Goal: Contribute content: Add original content to the website for others to see

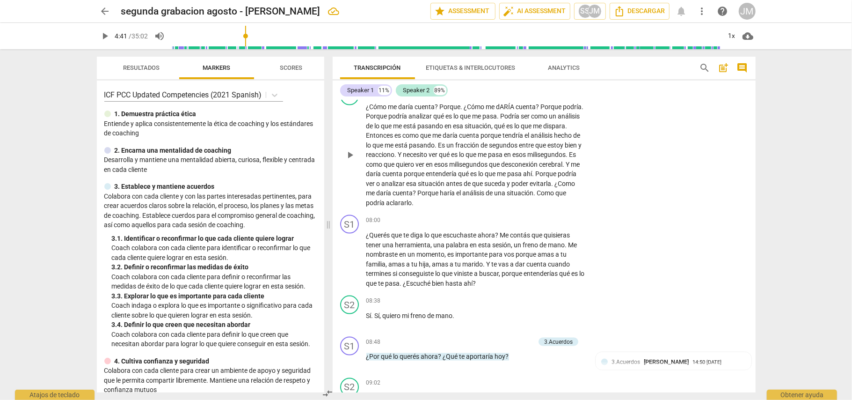
scroll to position [1090, 0]
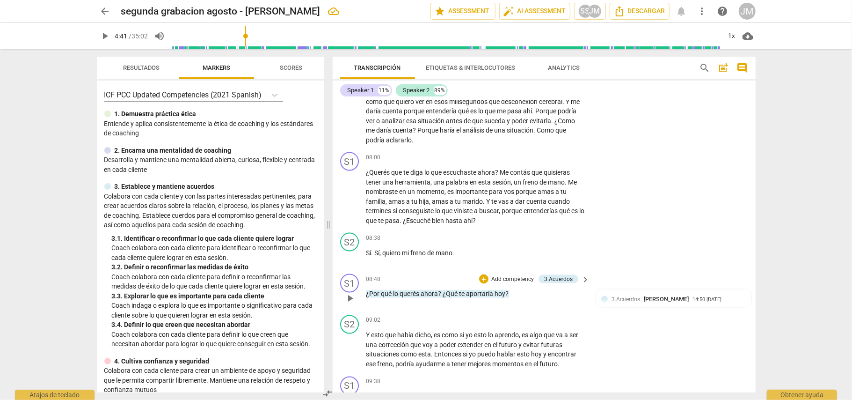
click at [516, 275] on p "Add competency" at bounding box center [513, 279] width 44 height 8
click at [561, 245] on b "3.Acuerdos" at bounding box center [554, 242] width 29 height 11
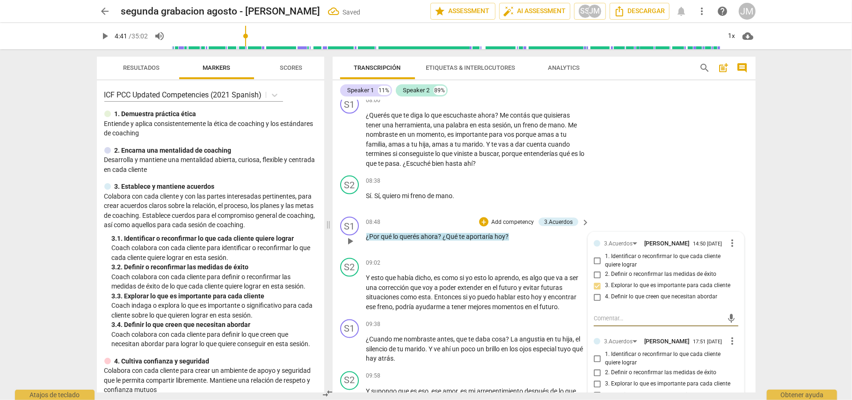
scroll to position [1214, 0]
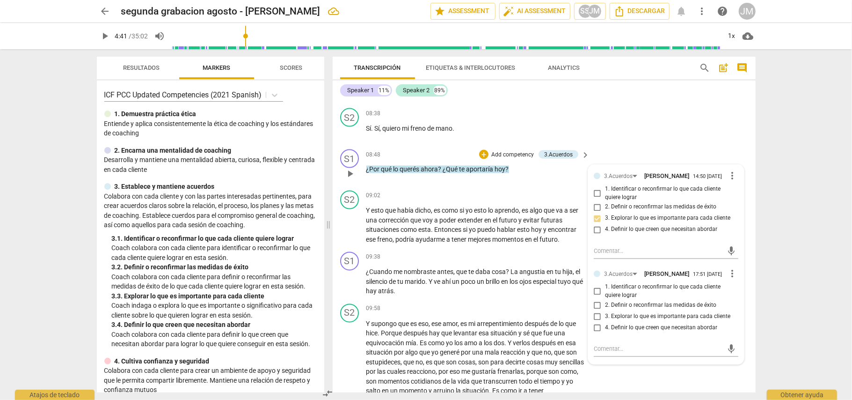
click at [558, 175] on div "08:48 + Add competency 3.Acuerdos keyboard_arrow_right ¿Por qué lo querés ahora…" at bounding box center [478, 166] width 225 height 34
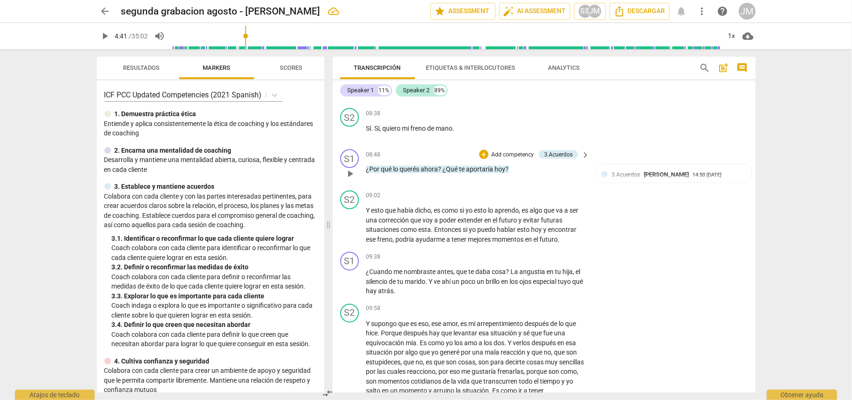
click at [517, 151] on p "Add competency" at bounding box center [513, 155] width 44 height 8
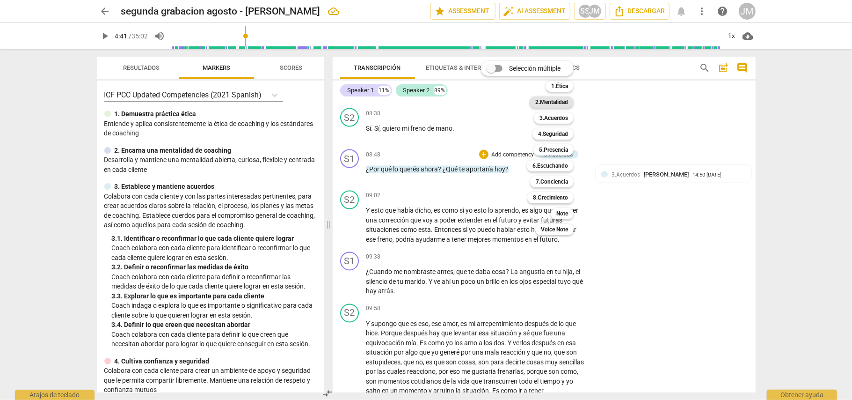
click at [557, 103] on b "2.Mentalidad" at bounding box center [551, 101] width 33 height 11
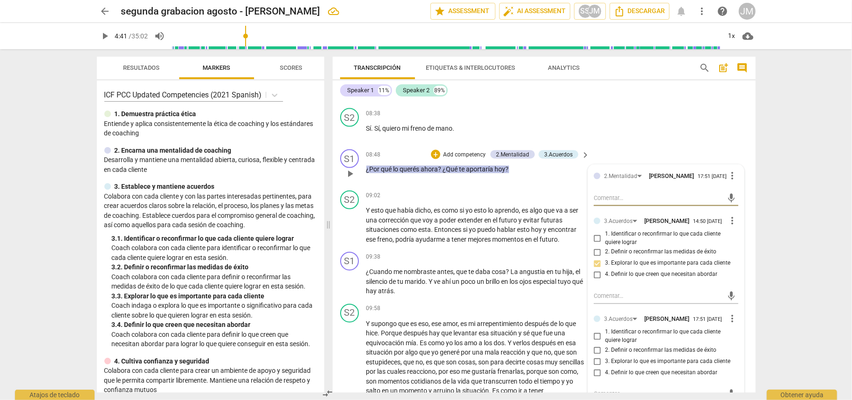
click at [536, 165] on p "¿Por qué lo querés ahora ? ¿Qué te aportaría [DATE] ?" at bounding box center [475, 170] width 219 height 10
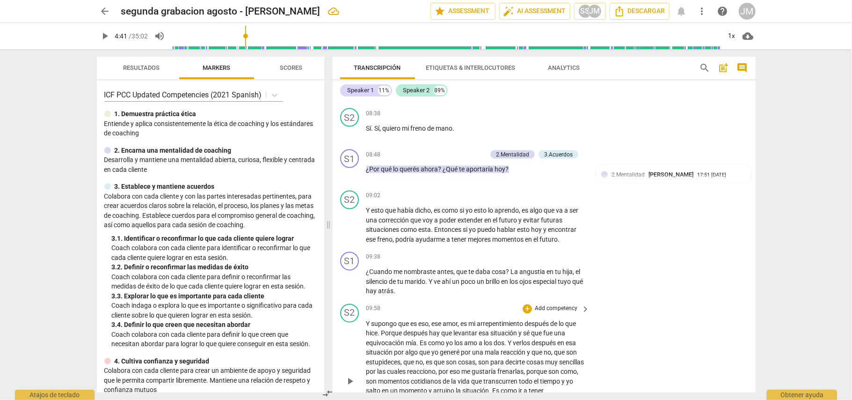
click at [691, 300] on div "S2 play_arrow pause 09:58 + Add competency keyboard_arrow_right Y supongo que e…" at bounding box center [544, 374] width 423 height 148
click at [504, 150] on div "2.Mentalidad" at bounding box center [512, 154] width 33 height 8
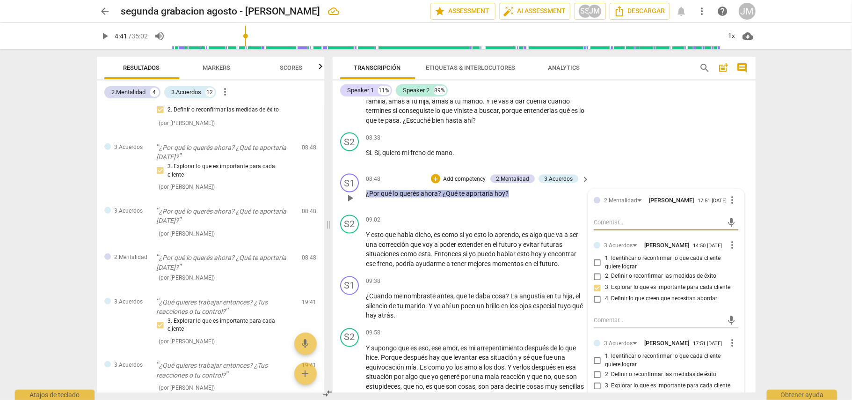
scroll to position [1027, 0]
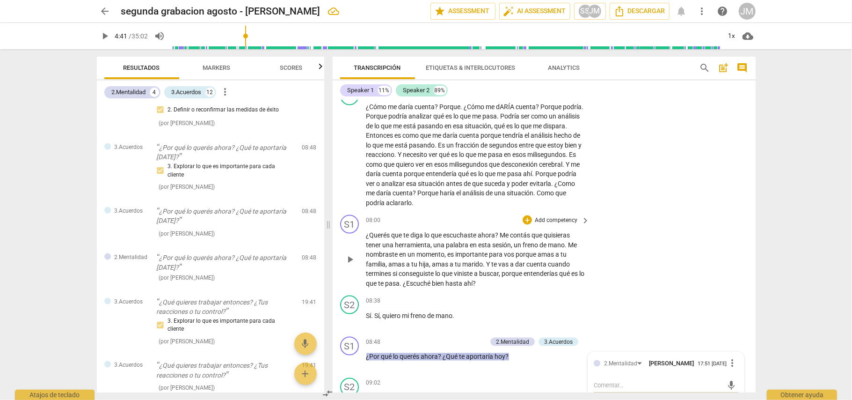
click at [650, 225] on div "S1 play_arrow pause 08:00 + Add competency keyboard_arrow_right ¿Querés que te …" at bounding box center [544, 251] width 423 height 81
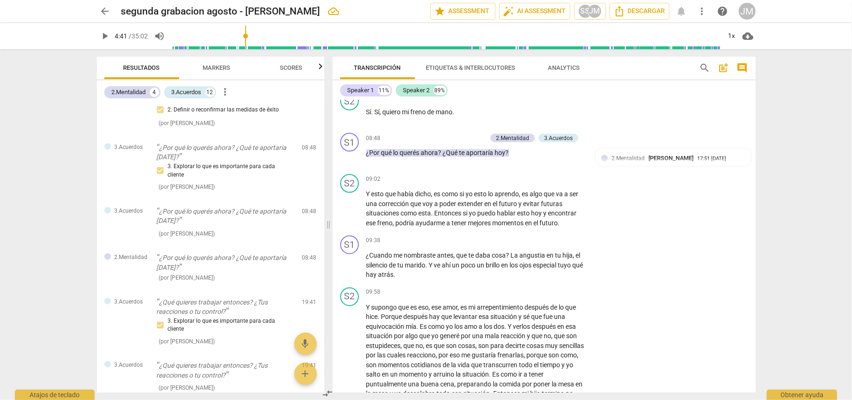
scroll to position [1339, 0]
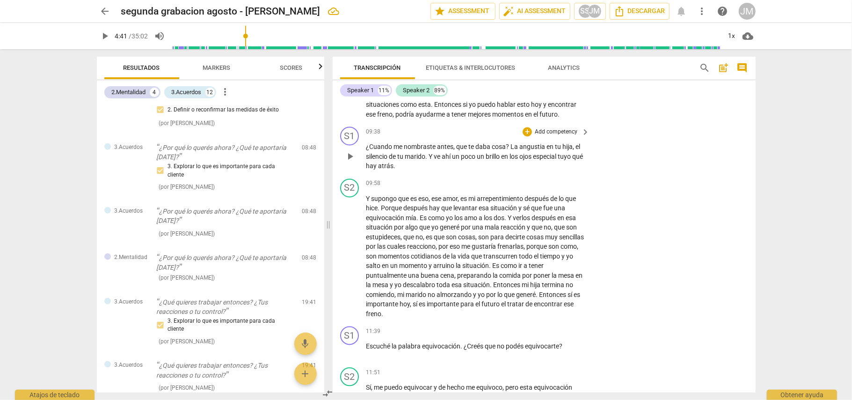
click at [556, 128] on p "Add competency" at bounding box center [556, 132] width 44 height 8
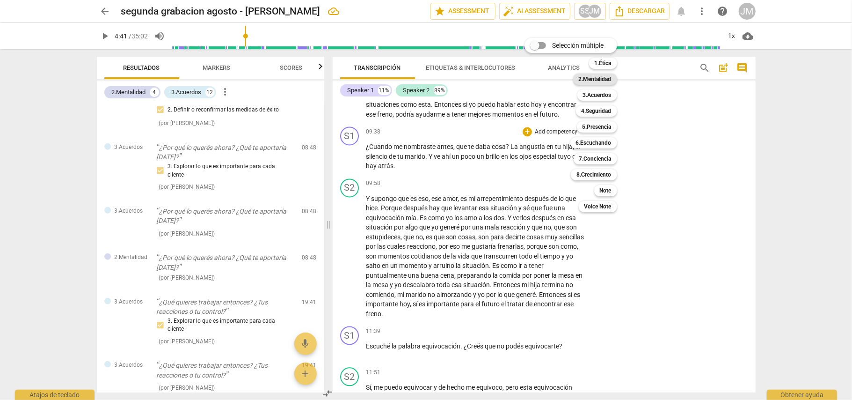
click at [599, 79] on b "2.Mentalidad" at bounding box center [595, 78] width 33 height 11
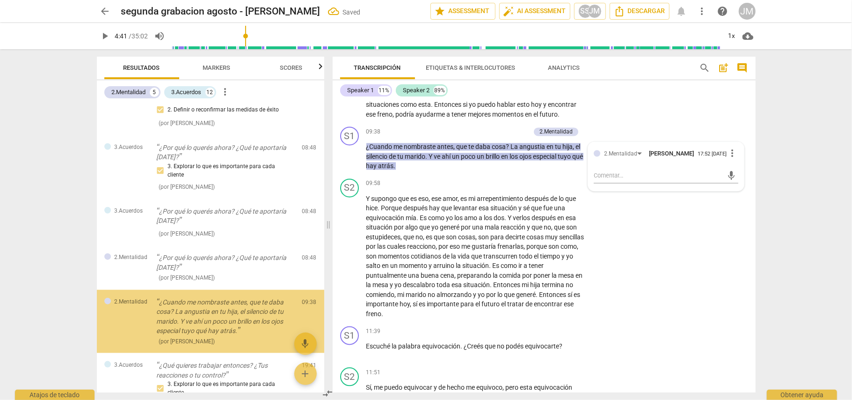
scroll to position [766, 0]
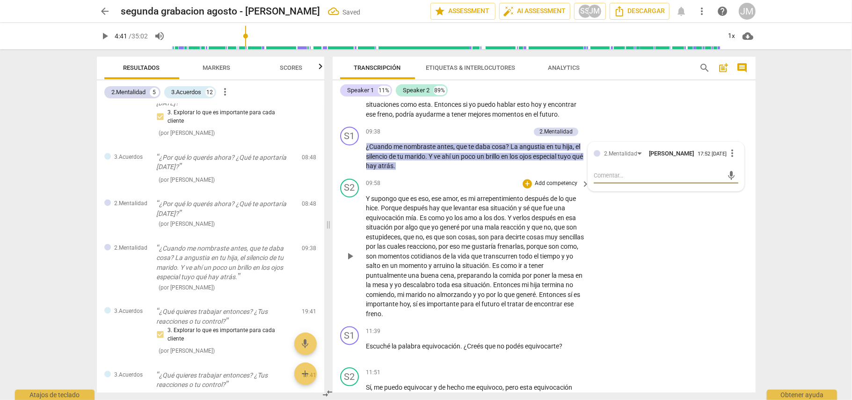
click at [667, 258] on div "S2 play_arrow pause 09:58 + Add competency keyboard_arrow_right Y supongo que e…" at bounding box center [544, 249] width 423 height 148
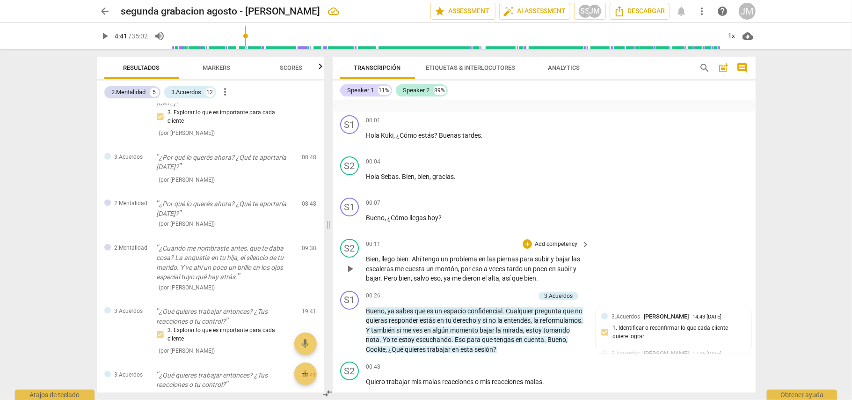
scroll to position [62, 0]
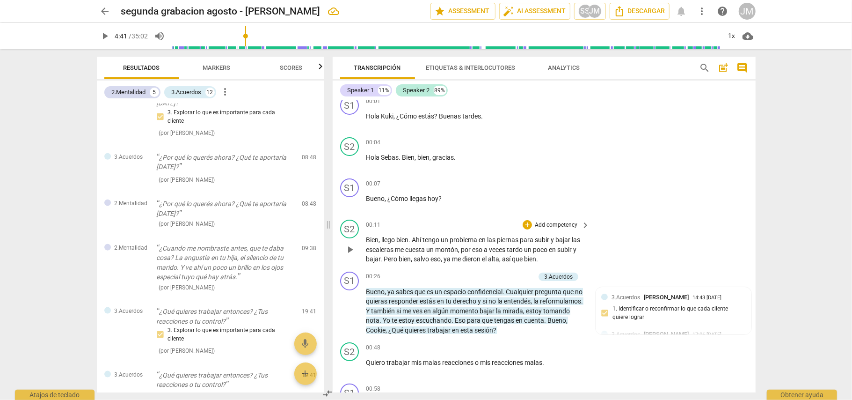
click at [554, 221] on p "Add competency" at bounding box center [556, 225] width 44 height 8
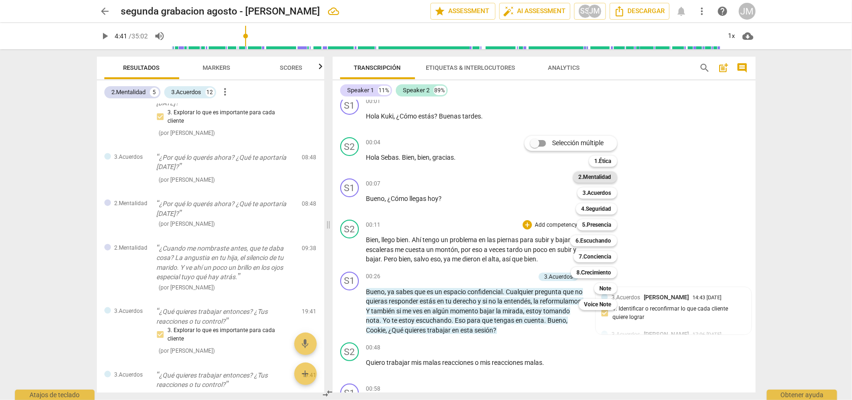
click at [605, 173] on b "2.Mentalidad" at bounding box center [595, 176] width 33 height 11
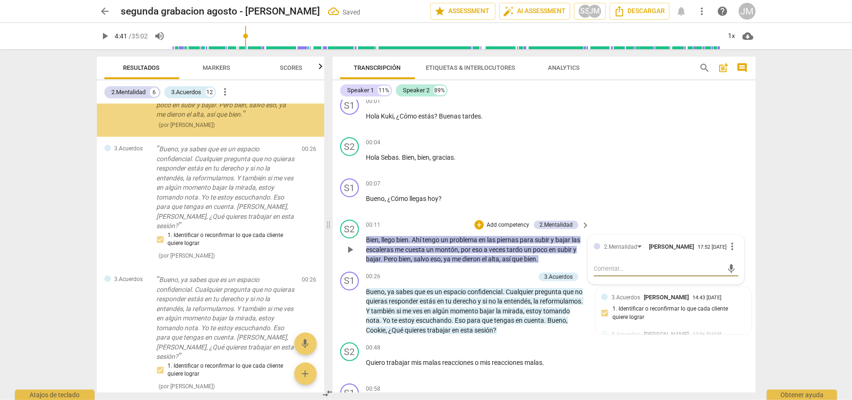
scroll to position [0, 0]
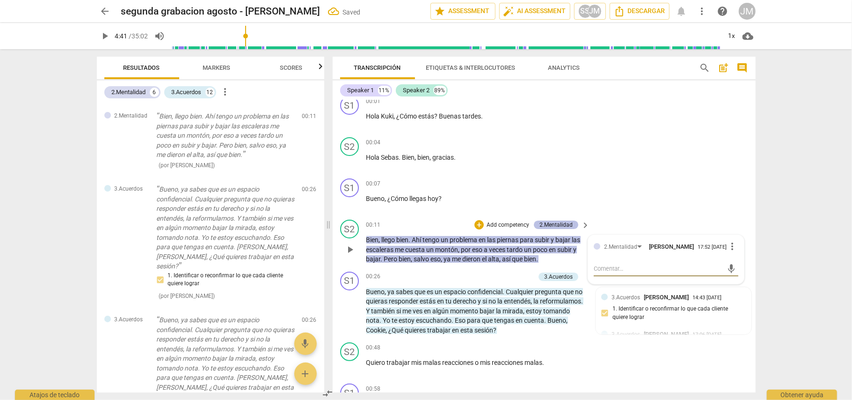
click at [562, 220] on div "2.Mentalidad" at bounding box center [556, 224] width 33 height 8
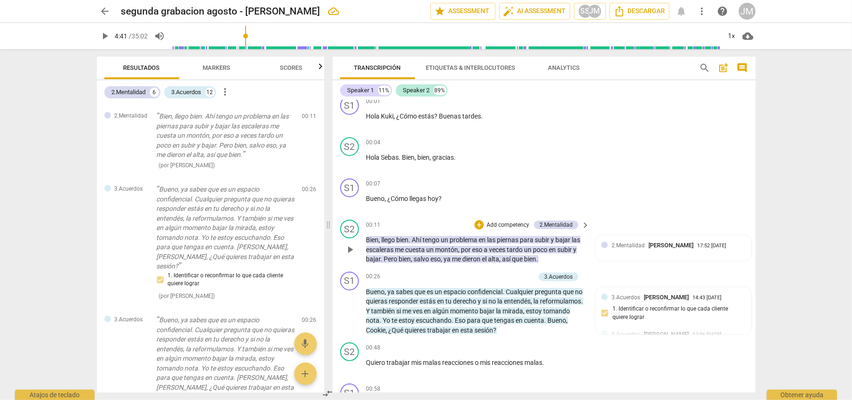
click at [515, 221] on p "Add competency" at bounding box center [508, 225] width 44 height 8
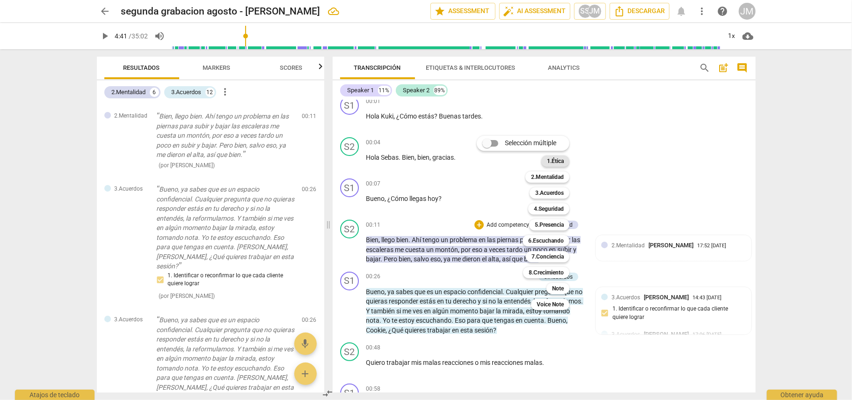
click at [552, 158] on b "1.Ética" at bounding box center [555, 160] width 17 height 11
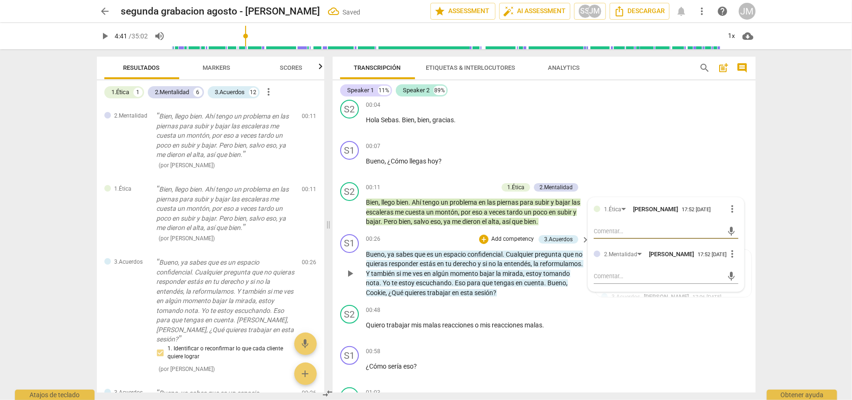
scroll to position [187, 0]
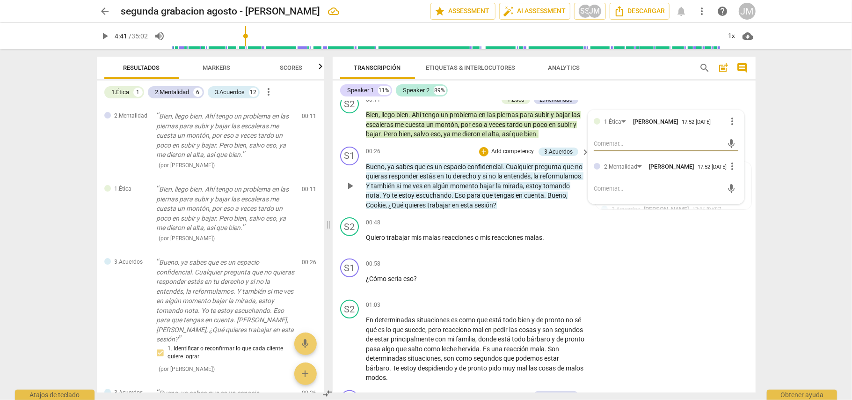
click at [510, 147] on div "+ Add competency" at bounding box center [507, 151] width 56 height 9
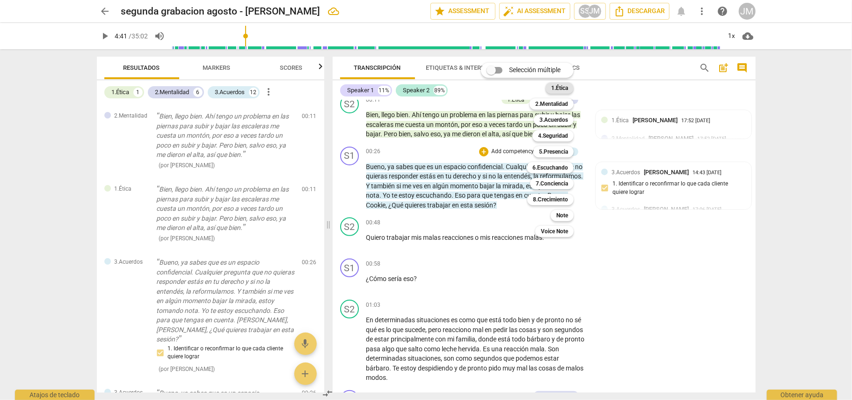
click at [564, 87] on b "1.Ética" at bounding box center [559, 87] width 17 height 11
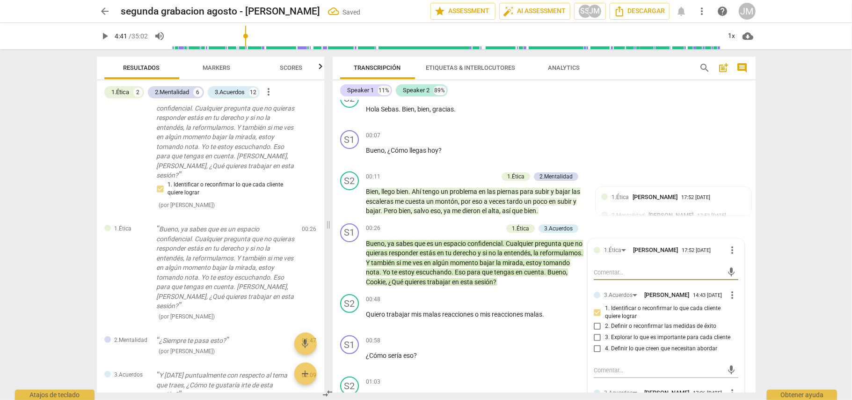
scroll to position [0, 0]
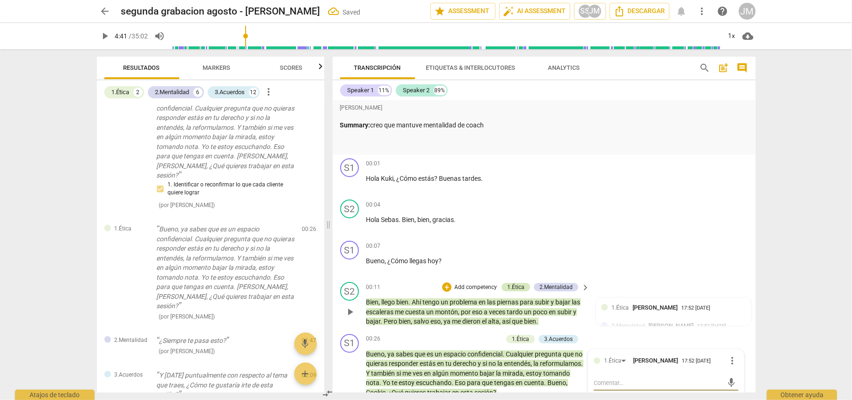
click at [520, 285] on div "1.Ética" at bounding box center [515, 287] width 17 height 8
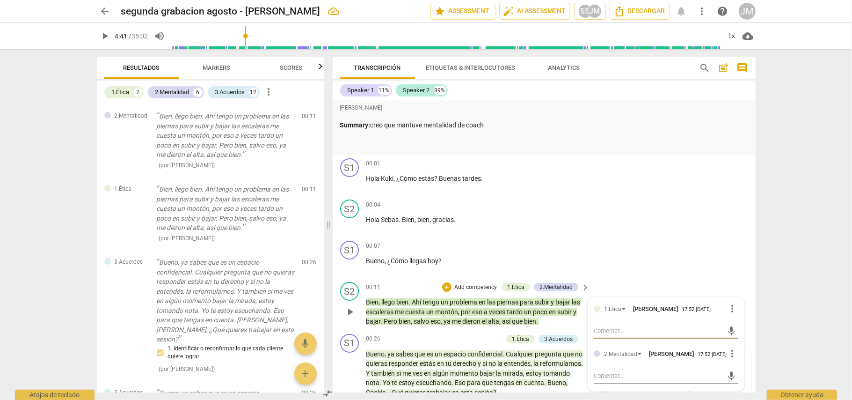
click at [730, 311] on span "more_vert" at bounding box center [732, 308] width 11 height 11
click at [737, 326] on li "Borrar" at bounding box center [740, 324] width 33 height 18
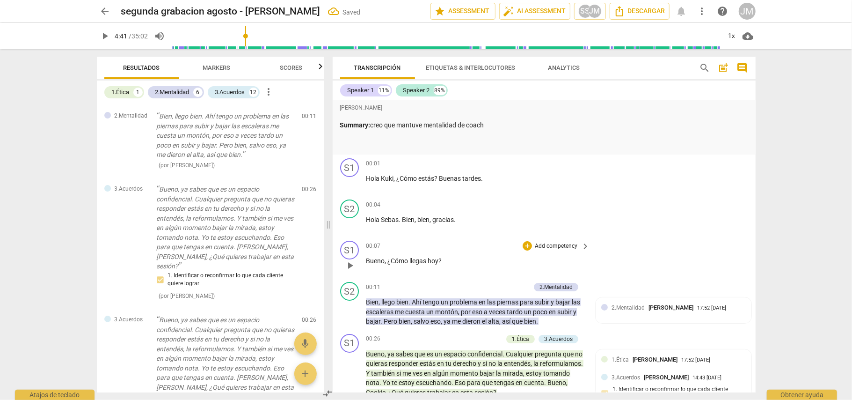
click at [703, 249] on div "S1 play_arrow pause 00:07 + Add competency keyboard_arrow_right Bueno , ¿Cómo l…" at bounding box center [544, 257] width 423 height 41
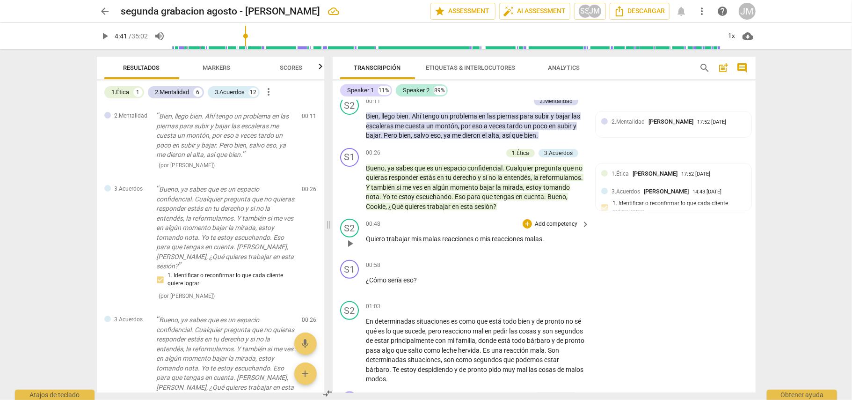
scroll to position [62, 0]
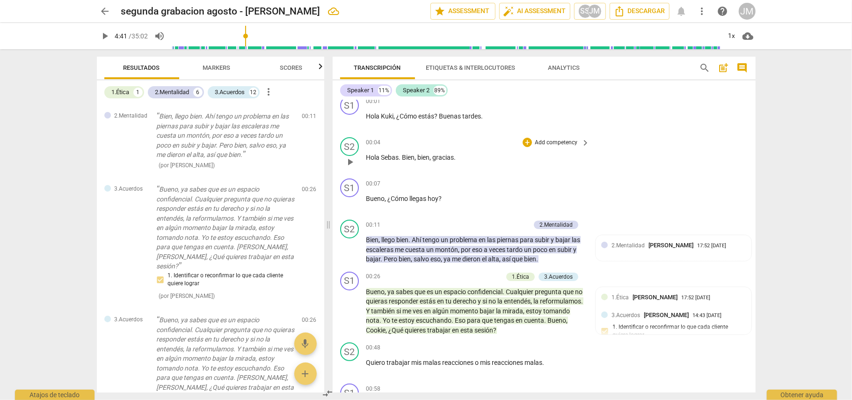
click at [654, 153] on div "S2 play_arrow pause 00:04 + Add competency keyboard_arrow_right Hola Sebas . Bi…" at bounding box center [544, 153] width 423 height 41
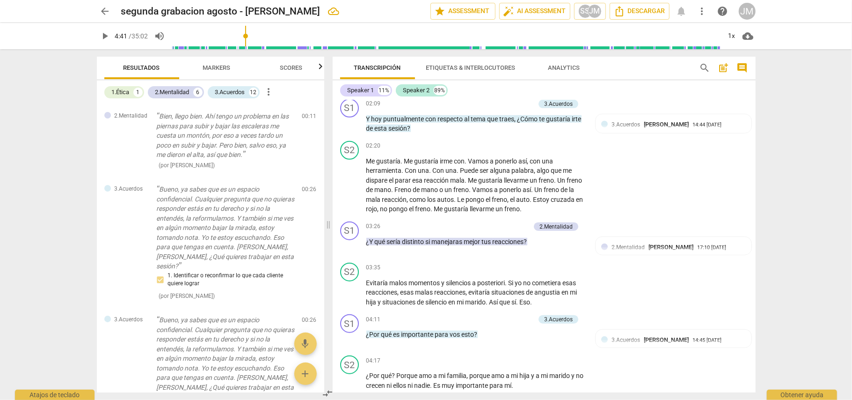
scroll to position [936, 0]
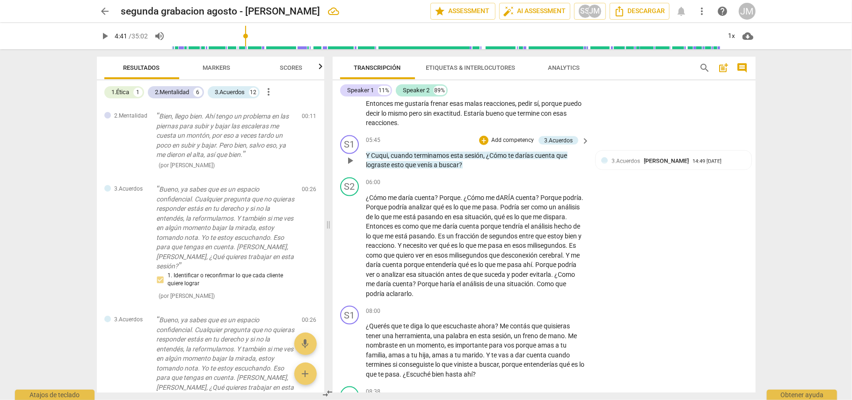
click at [516, 136] on p "Add competency" at bounding box center [513, 140] width 44 height 8
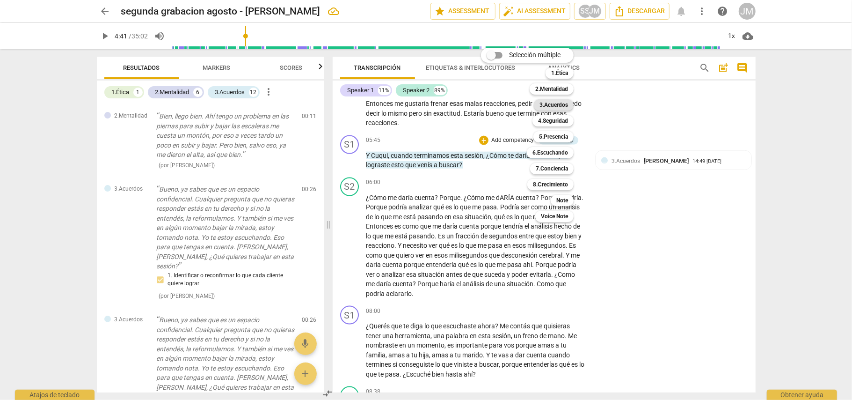
click at [560, 102] on b "3.Acuerdos" at bounding box center [554, 104] width 29 height 11
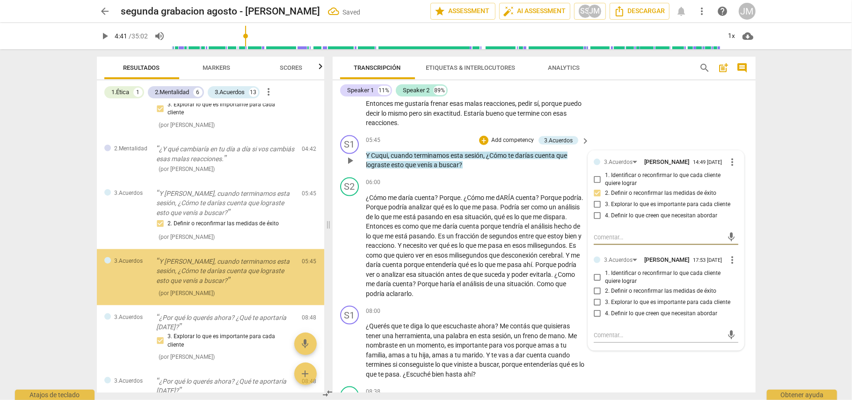
scroll to position [998, 0]
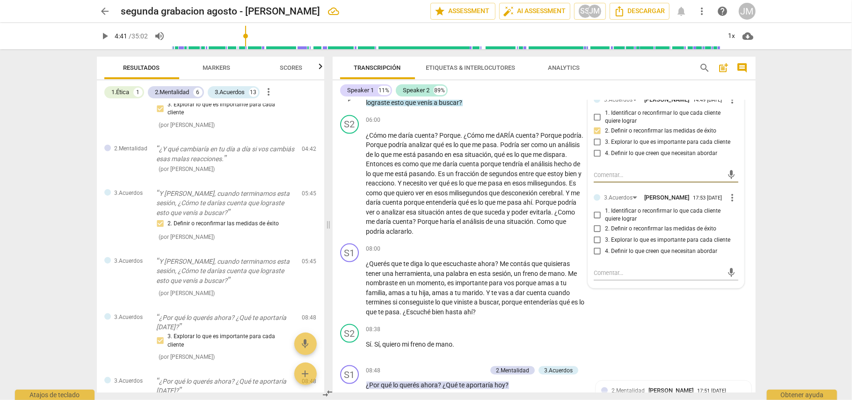
click at [597, 226] on input "2. Definir o reconfirmar las medidas de éxito" at bounding box center [597, 228] width 15 height 11
checkbox input "true"
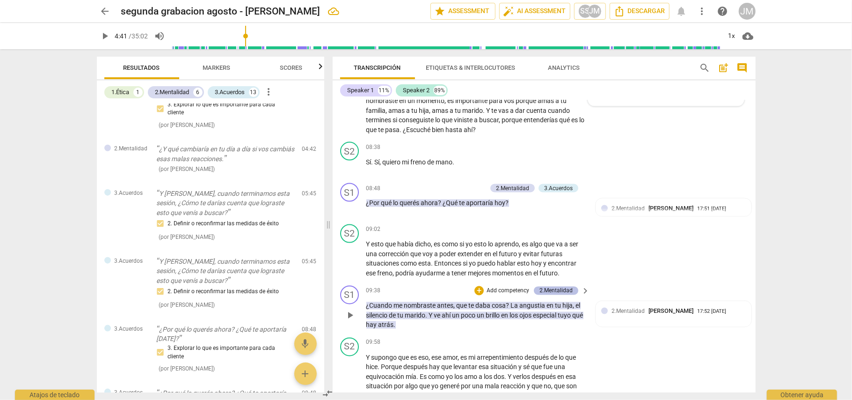
scroll to position [1186, 0]
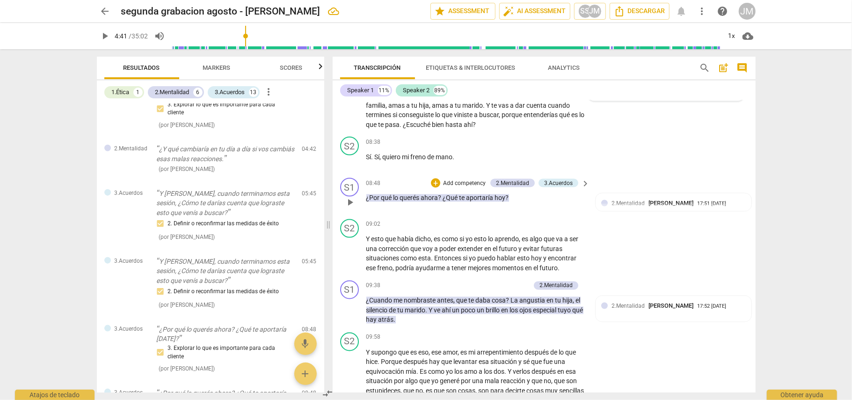
click at [485, 194] on span "aportaría" at bounding box center [481, 197] width 29 height 7
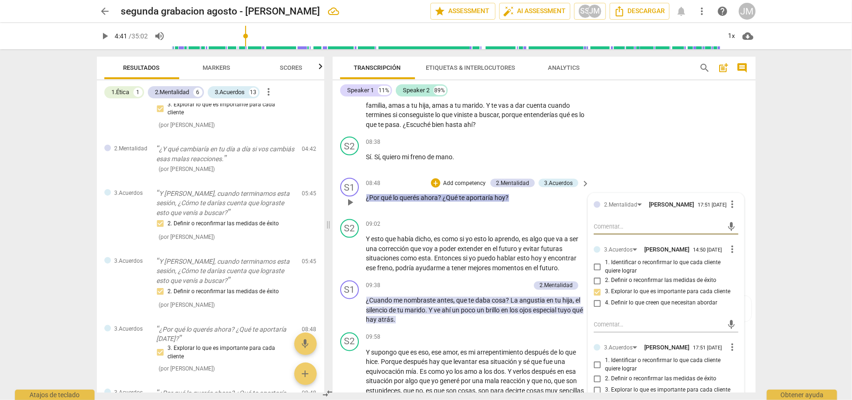
click at [469, 179] on p "Add competency" at bounding box center [464, 183] width 44 height 8
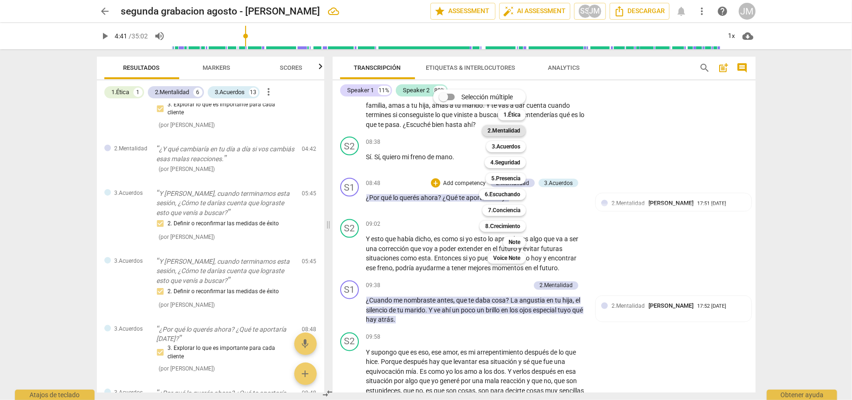
click at [514, 131] on b "2.Mentalidad" at bounding box center [504, 130] width 33 height 11
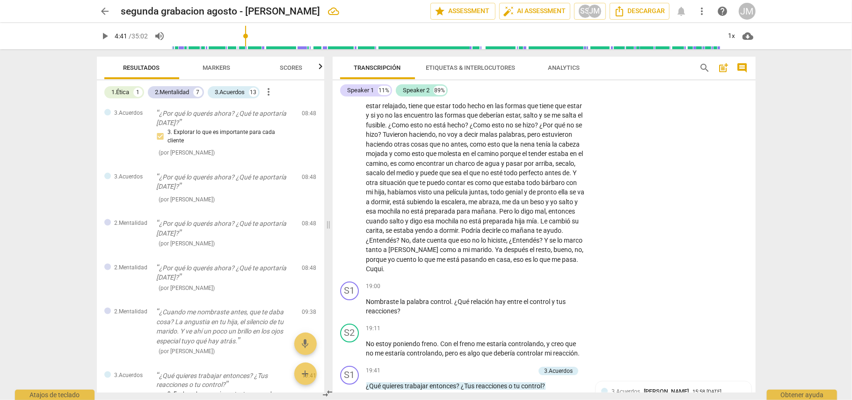
scroll to position [2122, 0]
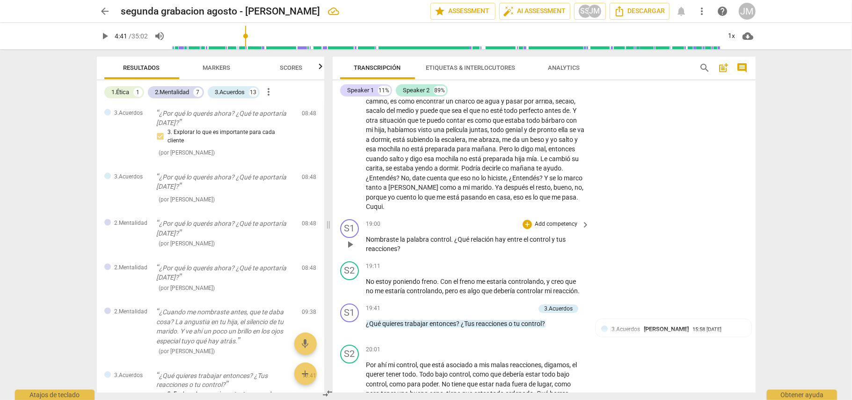
click at [546, 220] on p "Add competency" at bounding box center [556, 224] width 44 height 8
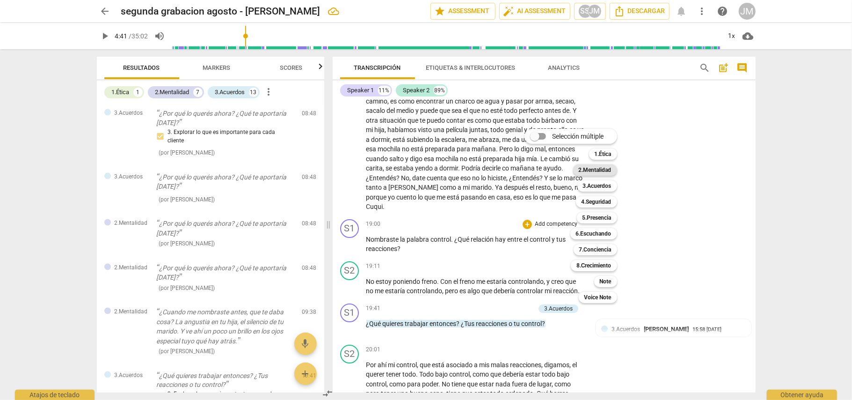
click at [601, 169] on b "2.Mentalidad" at bounding box center [595, 169] width 33 height 11
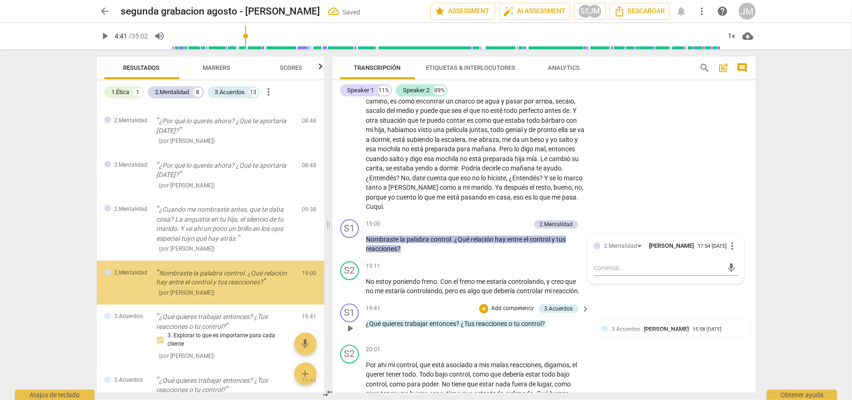
scroll to position [1106, 0]
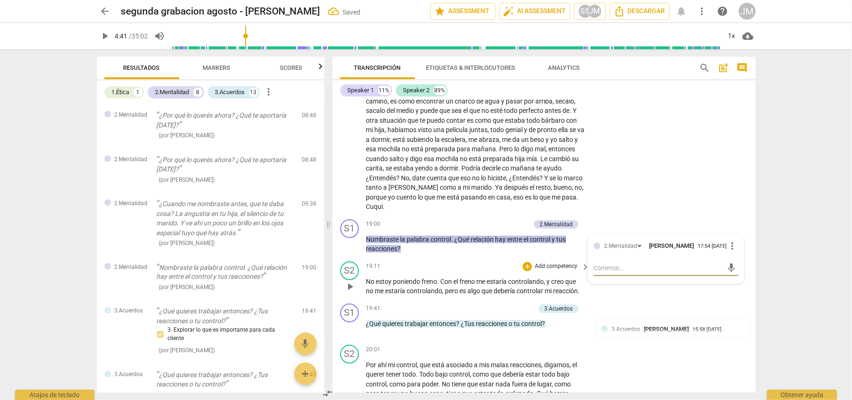
type textarea "P"
type textarea "Pa"
type textarea "Paa"
type textarea "Pa"
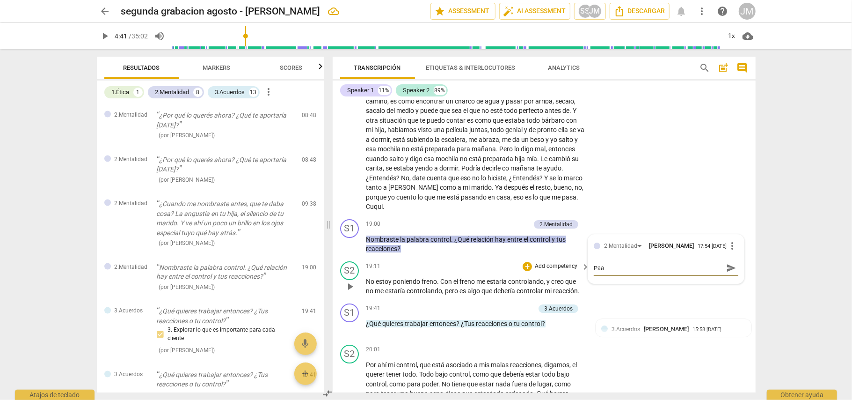
type textarea "Pa"
type textarea "Par"
type textarea "Para"
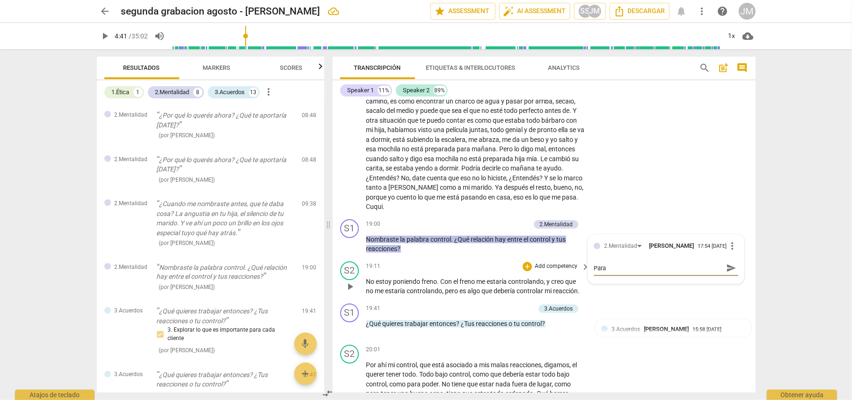
type textarea "Para"
type textarea "Para m"
type textarea "Para mi"
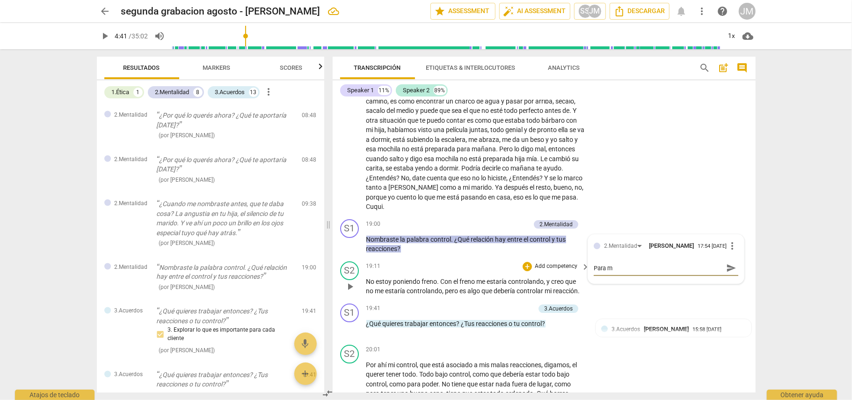
type textarea "Para mi"
type textarea "Para mi e"
type textarea "Para mi es"
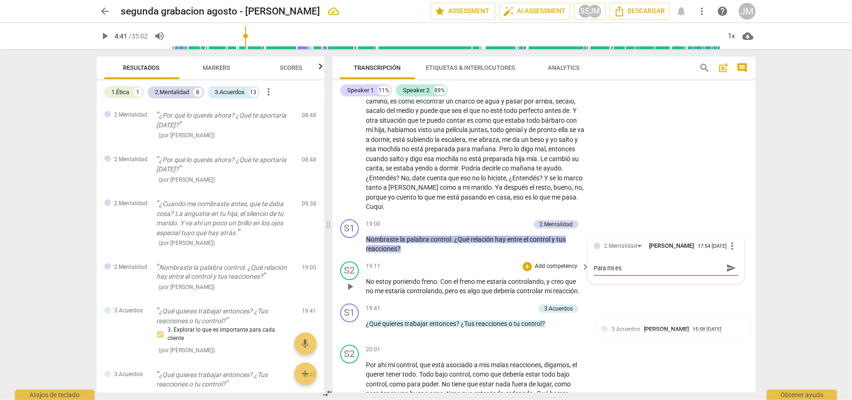
type textarea "Para mi es"
type textarea "Para mi es n"
type textarea "Para mi es nn"
type textarea "Para mi es n"
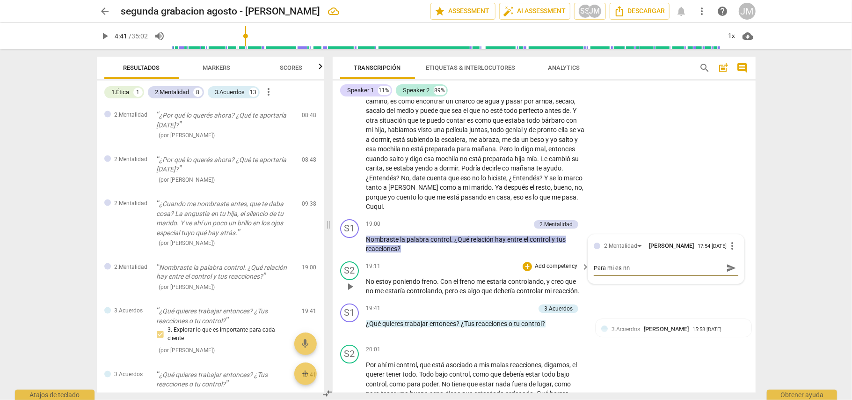
type textarea "Para mi es n"
type textarea "Para mi es nu"
type textarea "Para mi es nun"
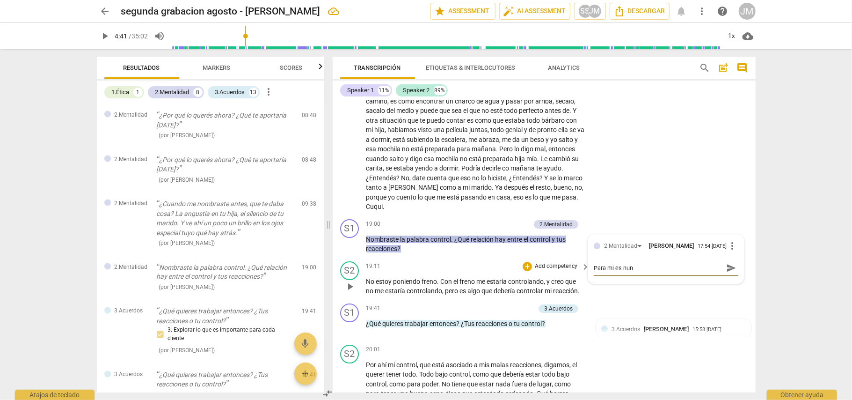
type textarea "Para mi es nuna"
type textarea "Para mi es nuna p"
type textarea "Para mi es nuna pr"
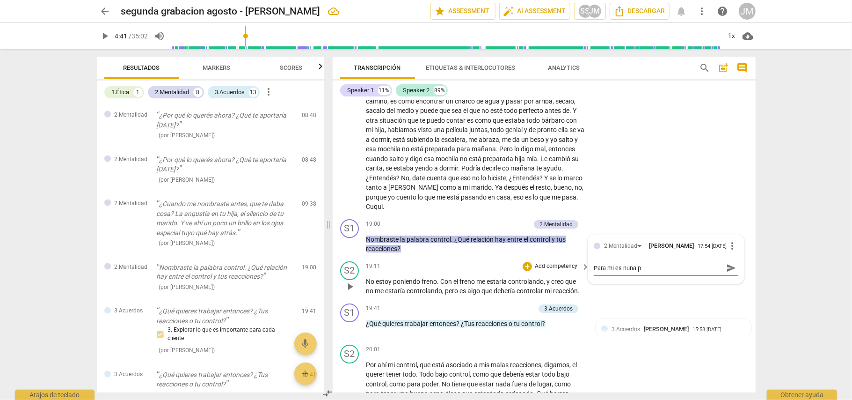
type textarea "Para mi es nuna pr"
type textarea "Para mi es nuna pre"
type textarea "Para mi es nuna preg"
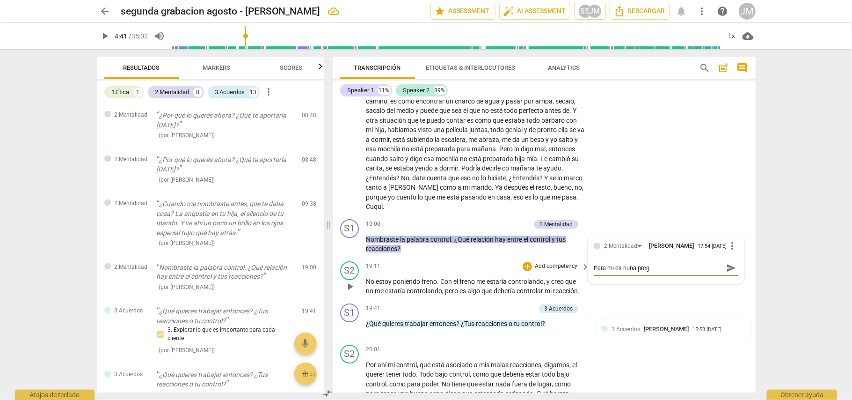
type textarea "Para mi es nuna pregu"
type textarea "Para mi es nuna preg"
type textarea "Para mi es nuna pre"
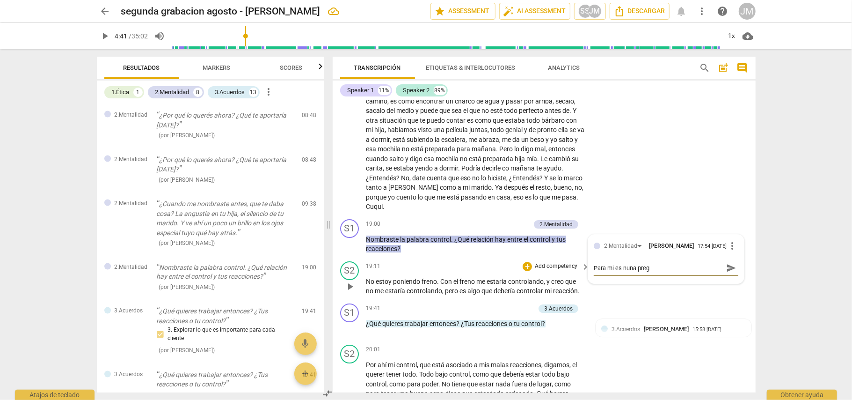
type textarea "Para mi es nuna pre"
type textarea "Para mi es nuna pr"
type textarea "Para mi es nuna p"
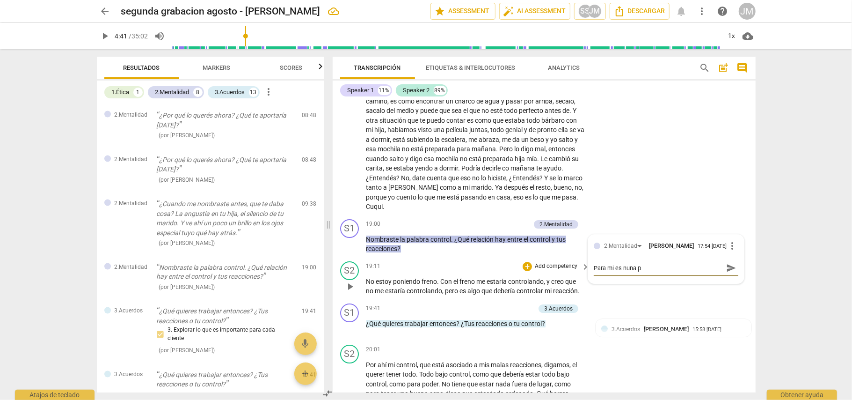
type textarea "Para mi es nuna"
type textarea "Para mi es nun"
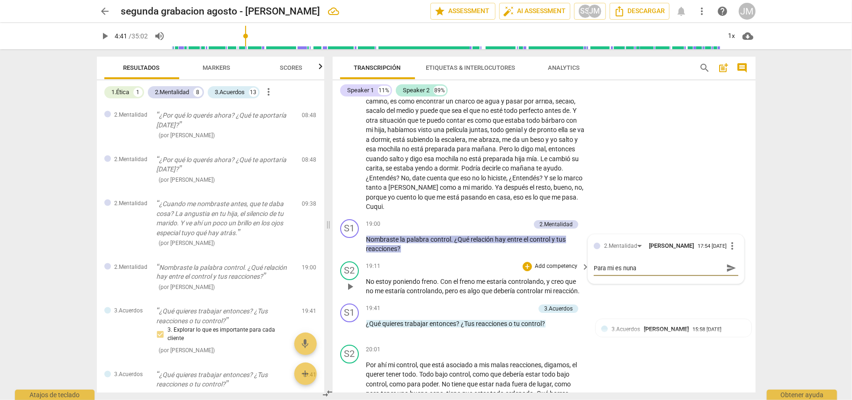
type textarea "Para mi es nun"
type textarea "Para mi es nu"
type textarea "Para mi es n"
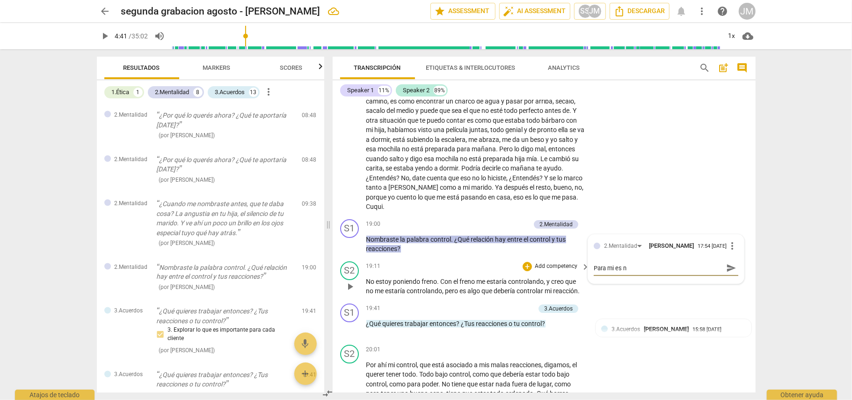
type textarea "Para mi es"
type textarea "Para mi e"
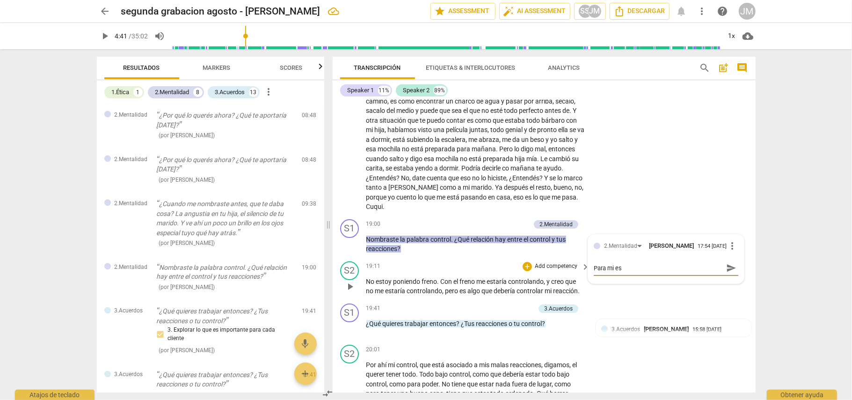
type textarea "Para mi e"
type textarea "Para mi"
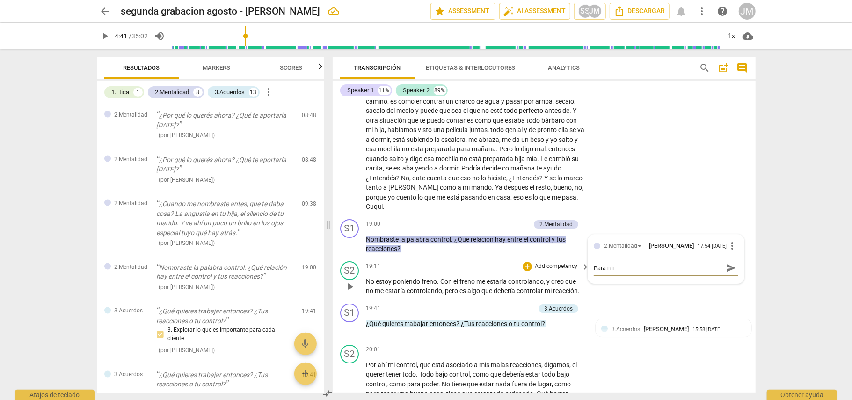
type textarea "Para m"
type textarea "Para"
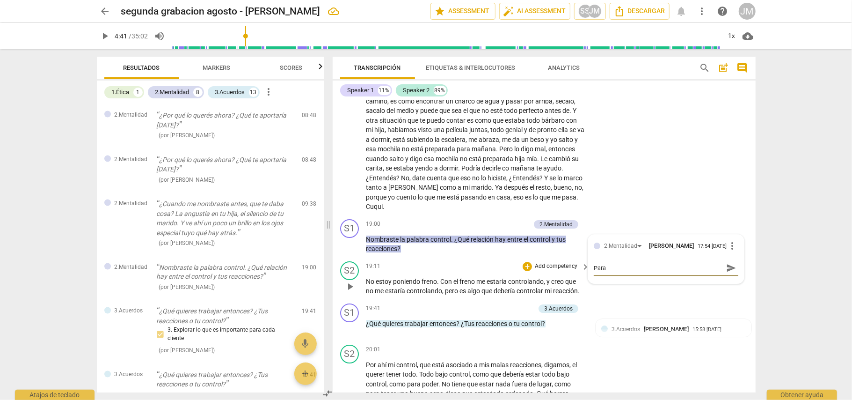
type textarea "Para"
type textarea "Par"
type textarea "Pa"
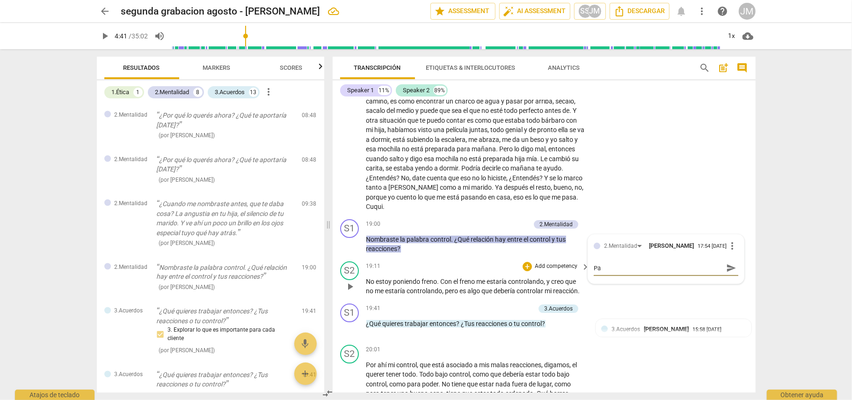
type textarea "P"
type textarea "Q"
type textarea "Qu"
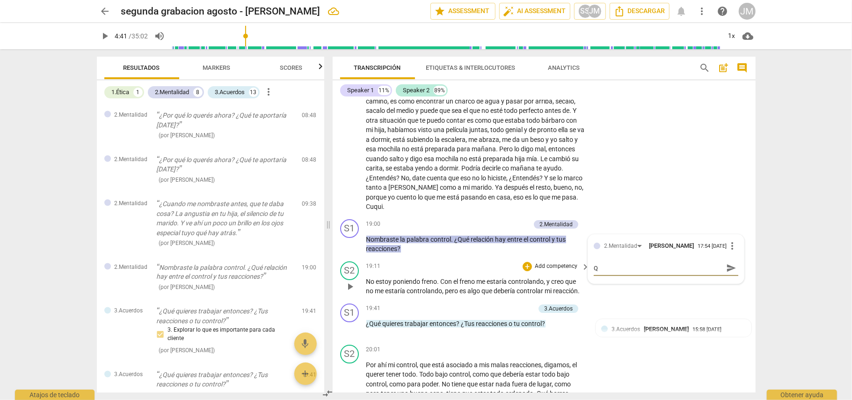
type textarea "Qu"
type textarea "Que"
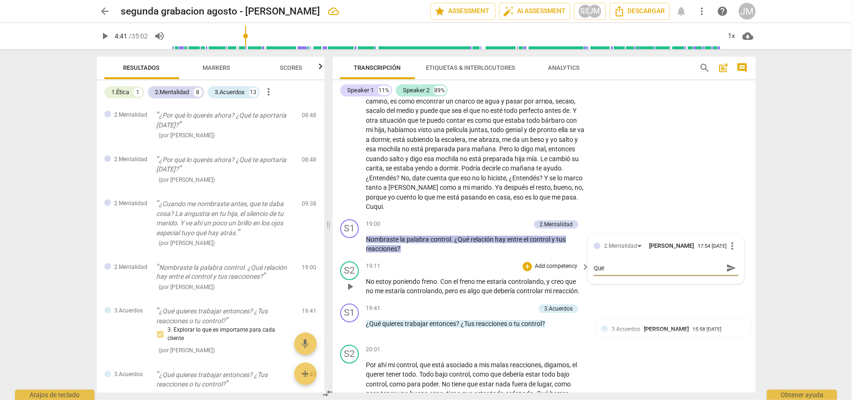
type textarea "Que b"
type textarea "Que bi"
type textarea "Que bie"
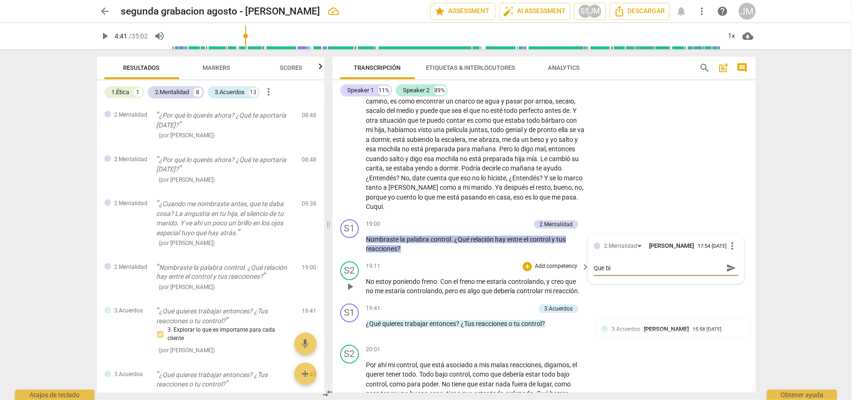
type textarea "Que bie"
type textarea "Que bien"
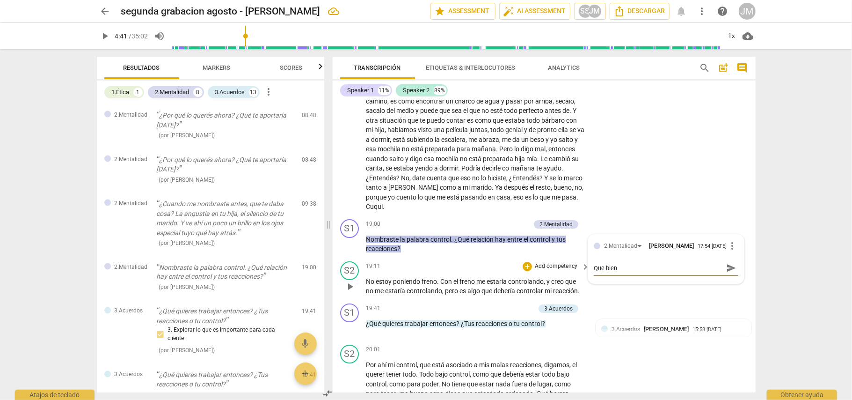
type textarea "Que bien S"
type textarea "Que bien Se"
type textarea "Que bien Seb"
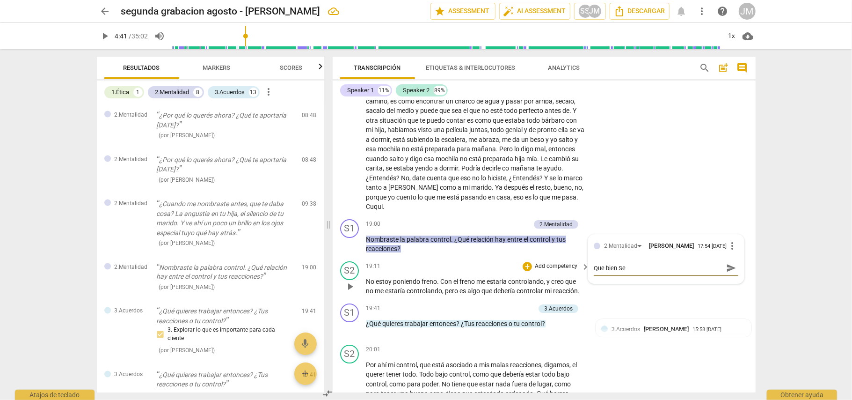
type textarea "Que bien Seb"
type textarea "Que bien Seba"
type textarea "Que bien Sebas"
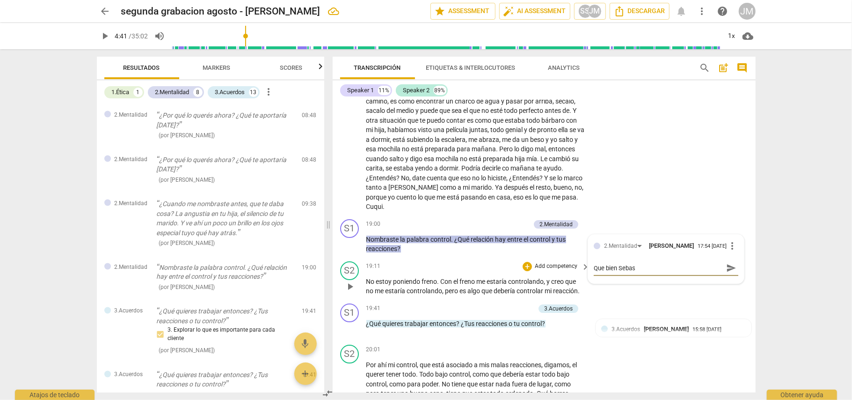
type textarea "Que bien Sebas,"
type textarea "Que bien Sebas"
type textarea "Que bien Sebas!"
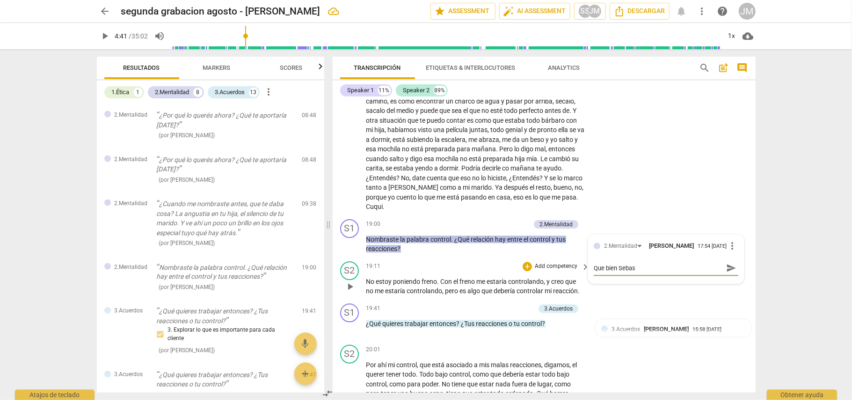
type textarea "Que bien Sebas!"
type textarea "Que bien Sebas! o"
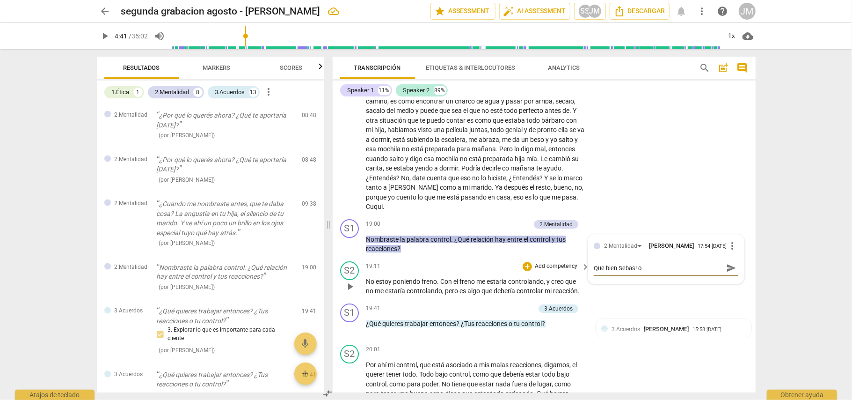
type textarea "Que bien Sebas! on"
type textarea "Que bien Sebas! ons"
type textarea "Que bien Sebas! onsi"
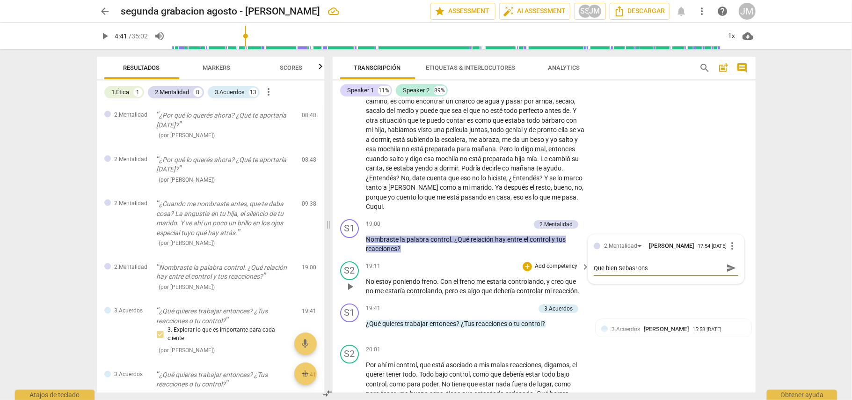
type textarea "Que bien Sebas! onsi"
type textarea "Que bien Sebas! onsid"
type textarea "Que bien Sebas! [GEOGRAPHIC_DATA]"
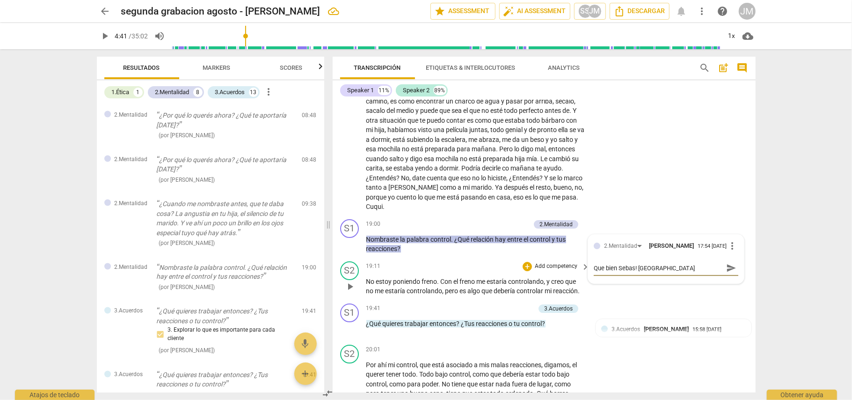
type textarea "Que bien Sebas! onsider"
type textarea "Que bien Sebas! onsidero"
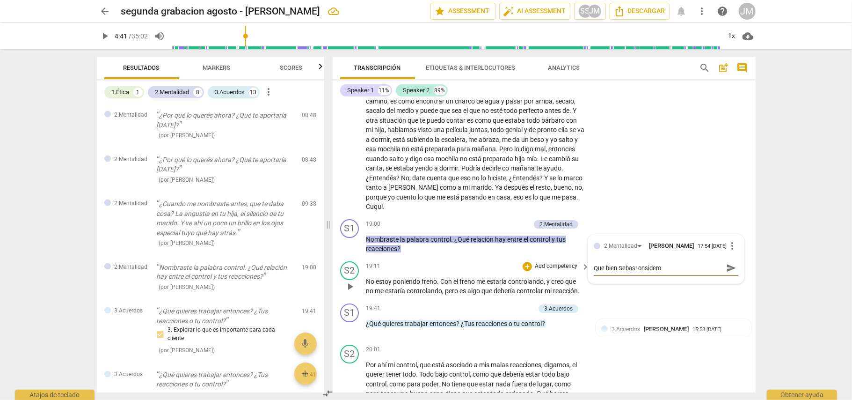
type textarea "Que bien Sebas! onsidero"
type textarea "Que bien Sebas! onsider"
type textarea "Que bien Sebas! [GEOGRAPHIC_DATA]"
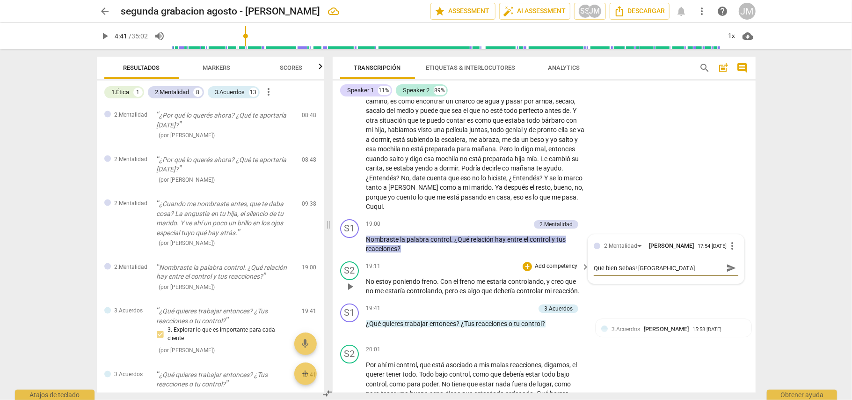
type textarea "Que bien Sebas! onsid"
type textarea "Que bien Sebas! onsi"
type textarea "Que bien Sebas! ons"
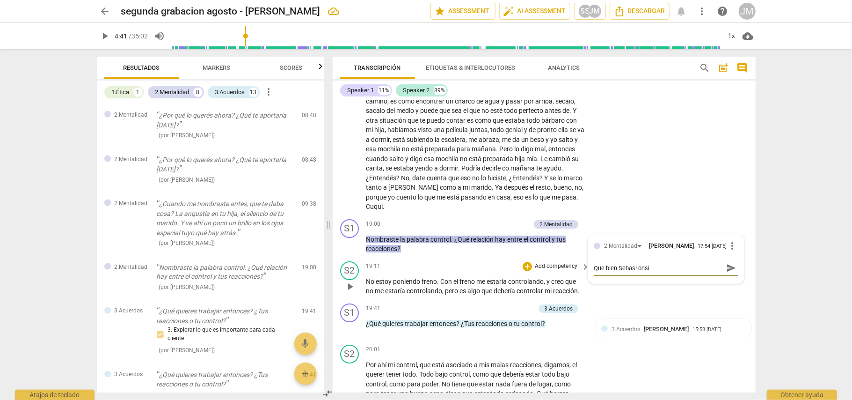
type textarea "Que bien Sebas! ons"
type textarea "Que bien Sebas! on"
type textarea "Que bien Sebas! o"
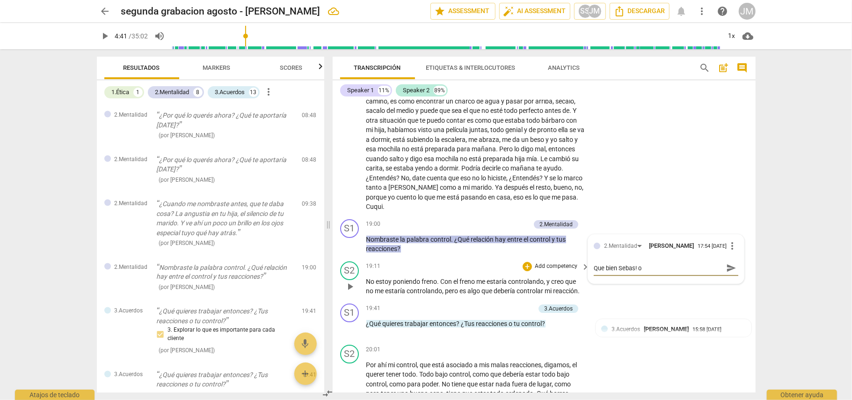
type textarea "Que bien Sebas!"
type textarea "Que bien Sebas! C"
type textarea "Que bien Sebas! Co"
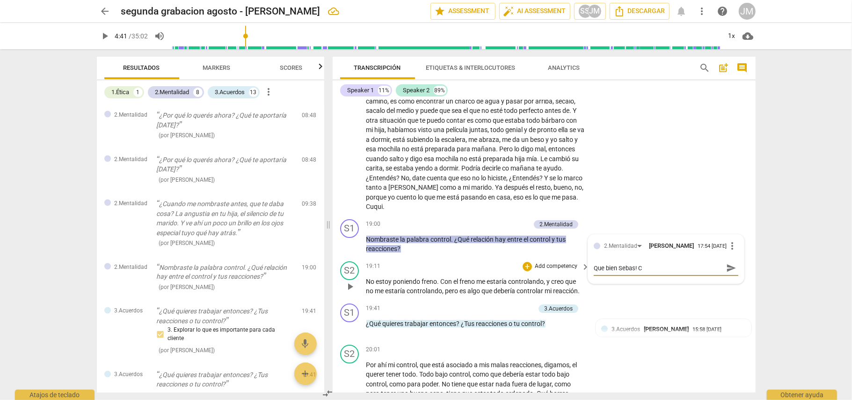
type textarea "Que bien Sebas! Co"
type textarea "Que bien Sebas! Con"
type textarea "Que bien Sebas! Cons"
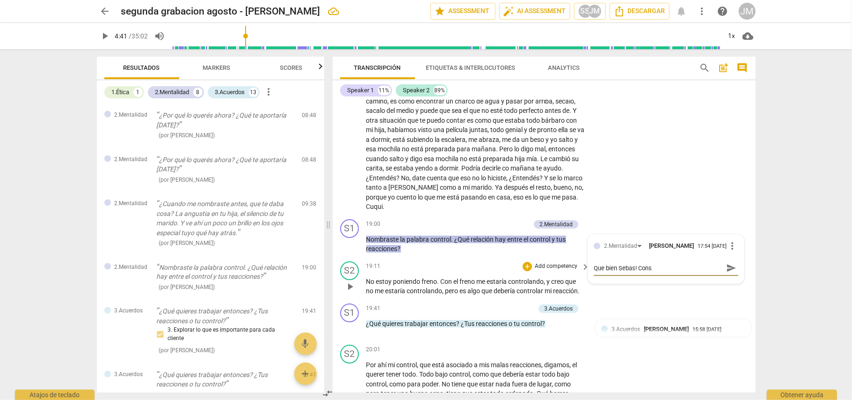
type textarea "Que bien Sebas! Consi"
type textarea "Que bien Sebas! Consid"
type textarea "Que bien Sebas! Conside"
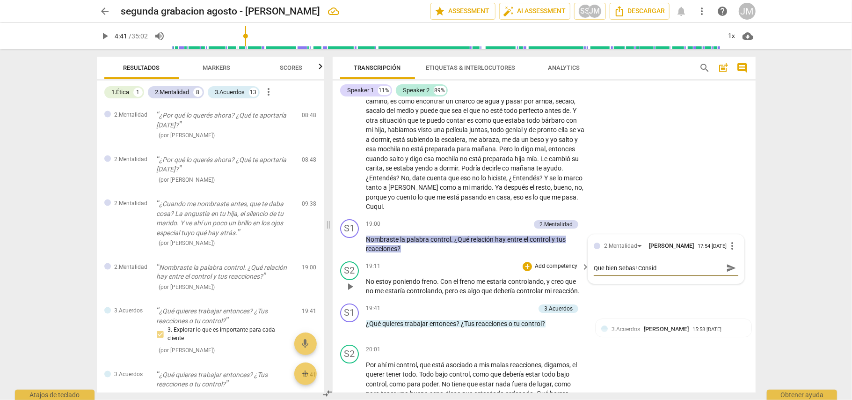
type textarea "Que bien Sebas! Conside"
type textarea "Que bien Sebas! Consider"
type textarea "Que bien Sebas! [GEOGRAPHIC_DATA]"
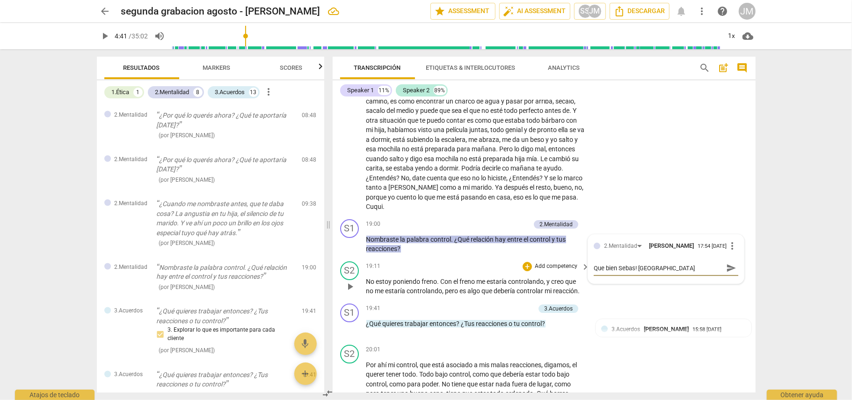
type textarea "Que bien Sebas! [GEOGRAPHIC_DATA]"
type textarea "Que bien Sebas! Considero m"
type textarea "Que bien Sebas! Considero mu"
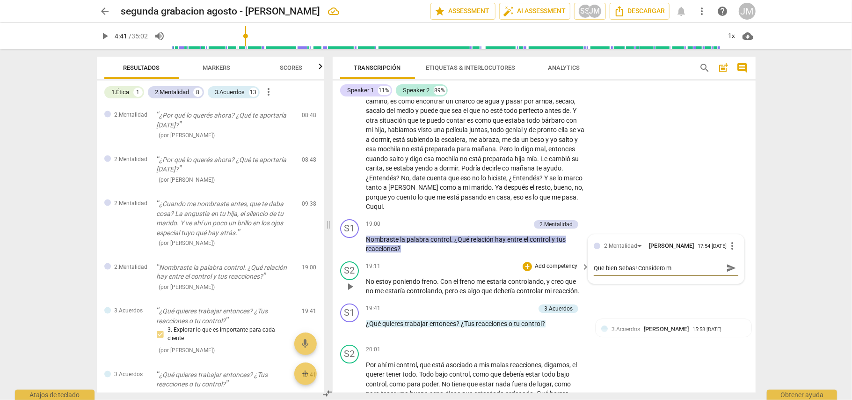
type textarea "Que bien Sebas! Considero mu"
type textarea "Que bien Sebas! Considero muy"
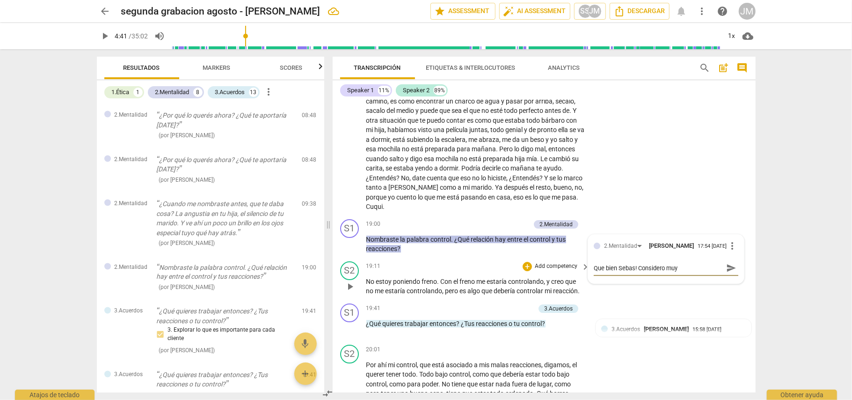
type textarea "Que bien Sebas! Considero muy b"
type textarea "Que bien Sebas! Considero muy bu"
type textarea "Que bien Sebas! Considero muy bue"
type textarea "Que bien Sebas! Considero muy buen"
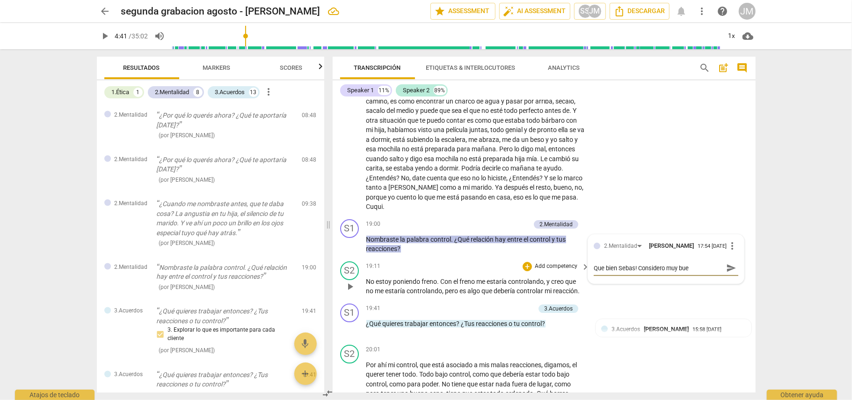
type textarea "Que bien Sebas! Considero muy buen"
type textarea "Que bien Sebas! Considero muy buena"
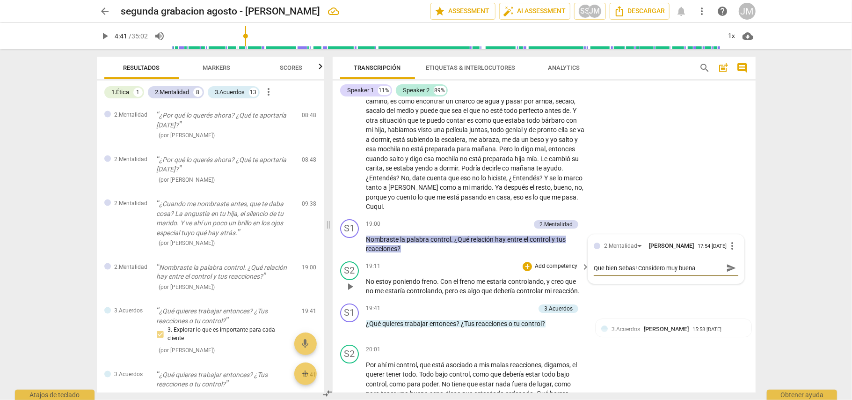
type textarea "Que bien Sebas! Considero muy buena p"
type textarea "Que bien Sebas! Considero muy buena pr"
type textarea "Que bien Sebas! Considero muy buena pre"
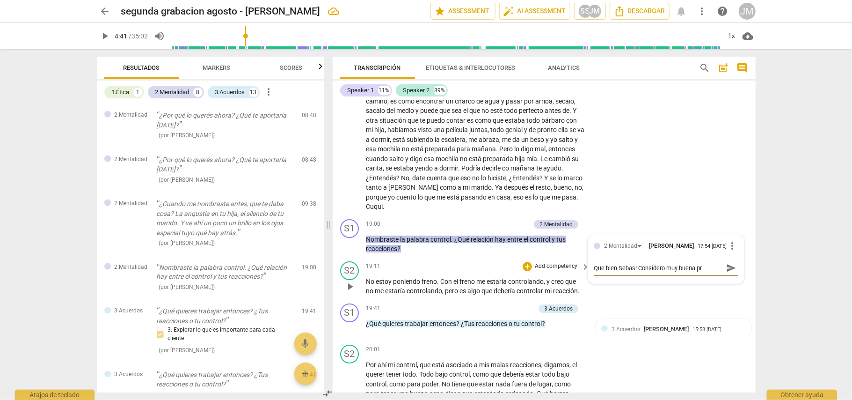
type textarea "Que bien Sebas! Considero muy buena pre"
type textarea "Que bien Sebas! Considero muy buena preg"
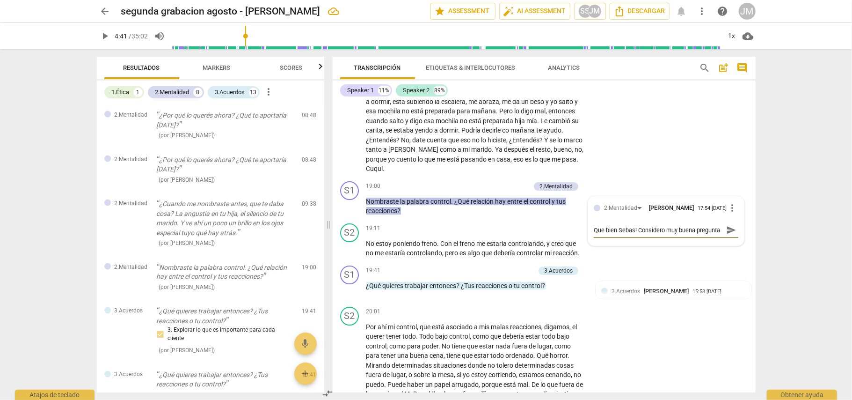
scroll to position [2184, 0]
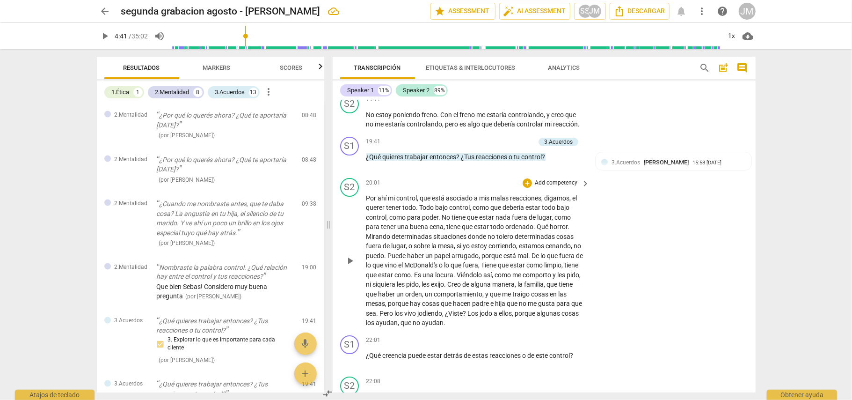
scroll to position [2309, 0]
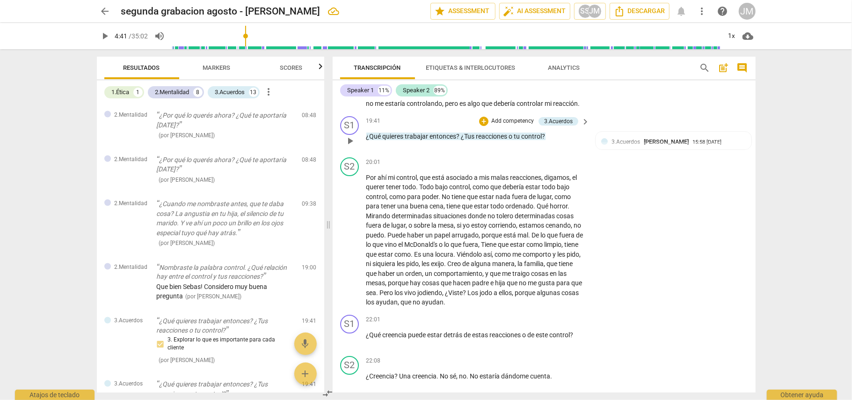
click at [517, 112] on div "S1 play_arrow pause 19:41 + Add competency 3.Acuerdos keyboard_arrow_right ¿Qué…" at bounding box center [544, 132] width 423 height 41
click at [516, 117] on p "Add competency" at bounding box center [513, 121] width 44 height 8
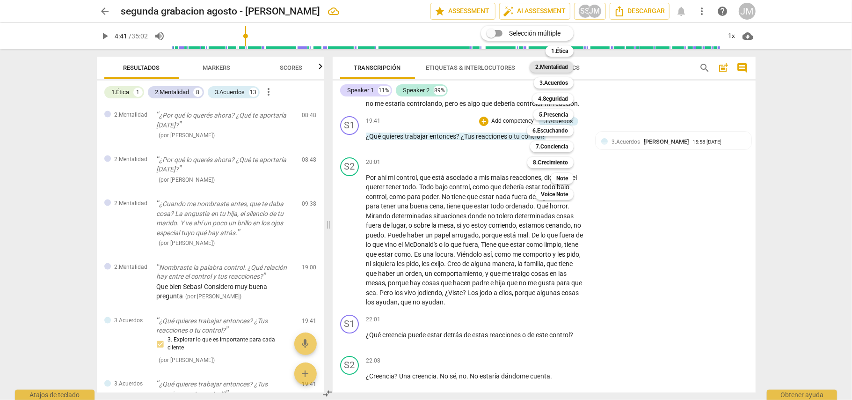
click at [556, 68] on b "2.Mentalidad" at bounding box center [551, 66] width 33 height 11
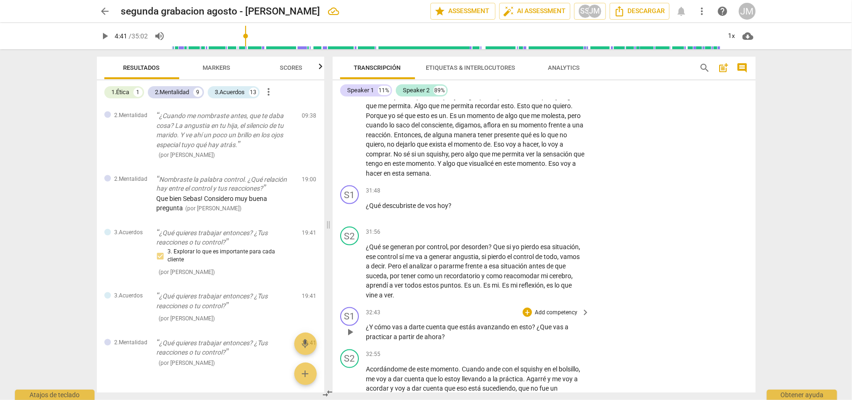
scroll to position [3682, 0]
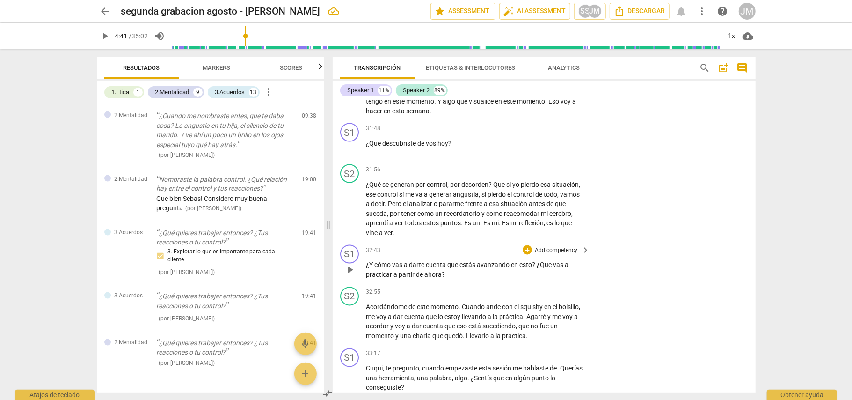
click at [553, 246] on p "Add competency" at bounding box center [556, 250] width 44 height 8
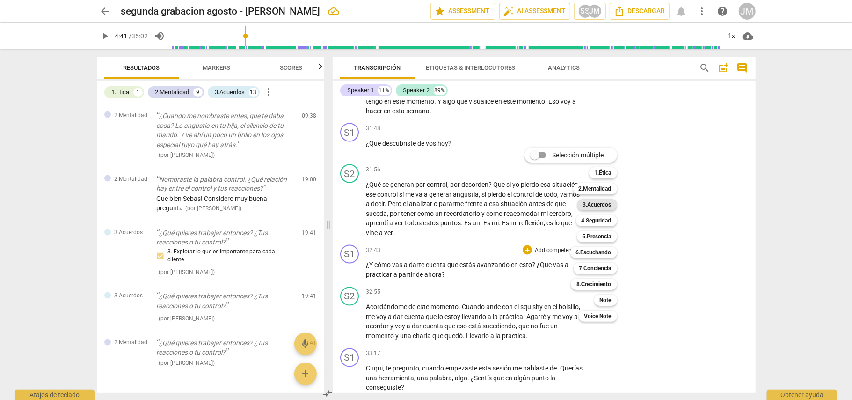
click at [596, 206] on b "3.Acuerdos" at bounding box center [597, 204] width 29 height 11
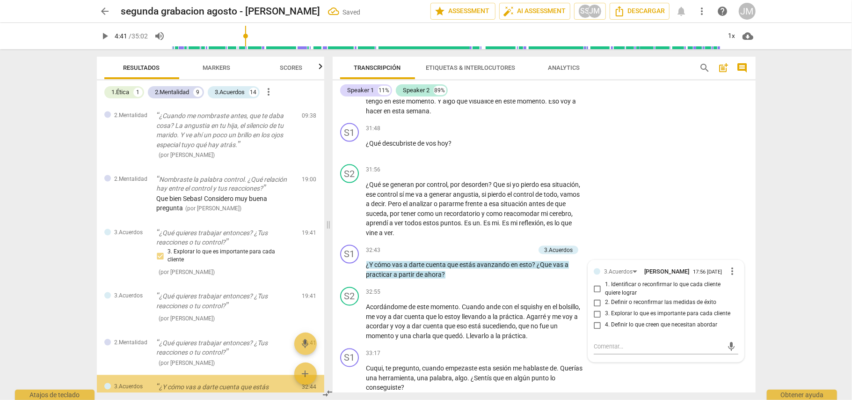
scroll to position [1251, 0]
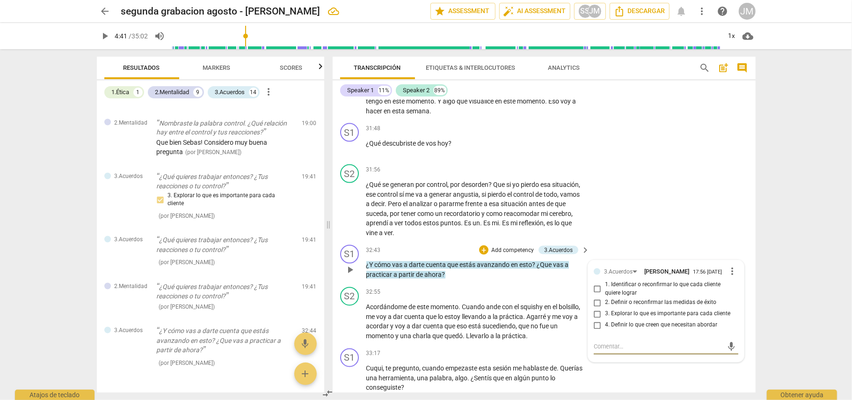
click at [596, 297] on input "2. Definir o reconfirmar las medidas de éxito" at bounding box center [597, 302] width 15 height 11
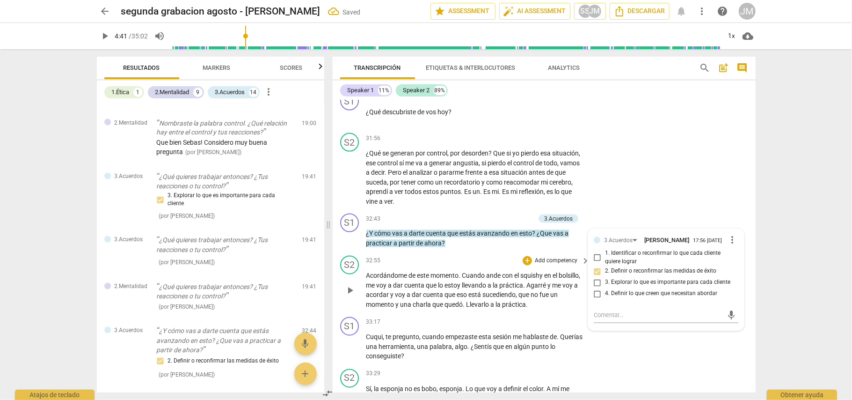
scroll to position [3744, 0]
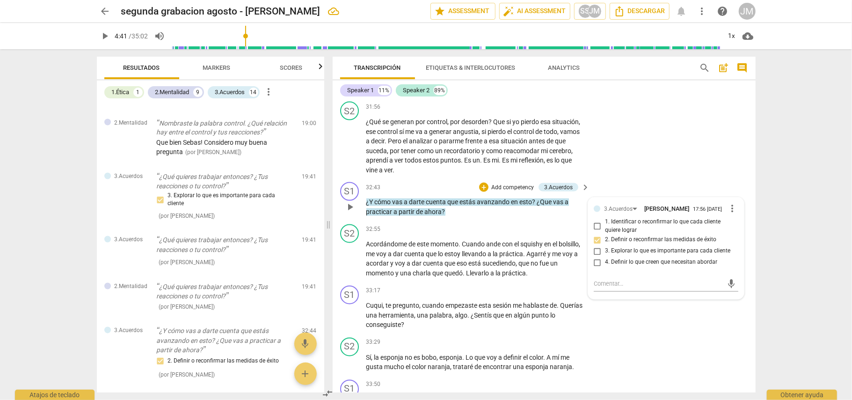
click at [732, 203] on span "more_vert" at bounding box center [732, 208] width 11 height 11
click at [740, 211] on li "Borrar" at bounding box center [740, 214] width 33 height 18
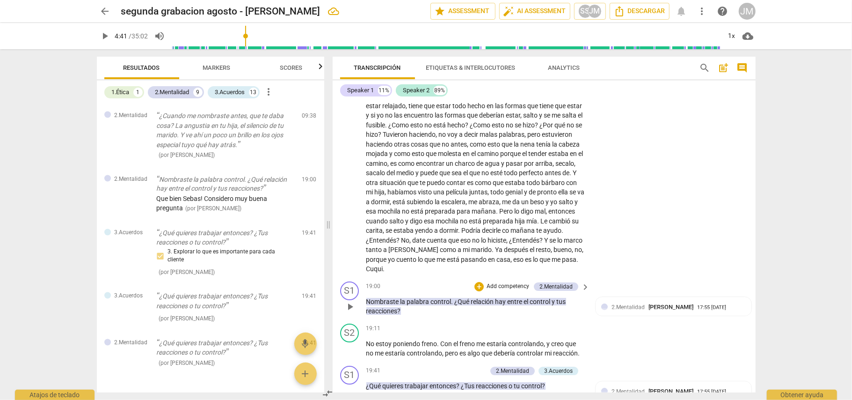
scroll to position [2122, 0]
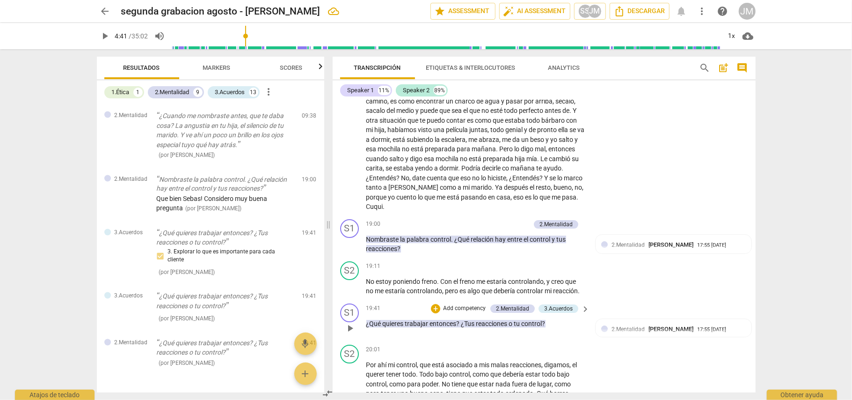
click at [508, 320] on span "reacciones" at bounding box center [492, 323] width 33 height 7
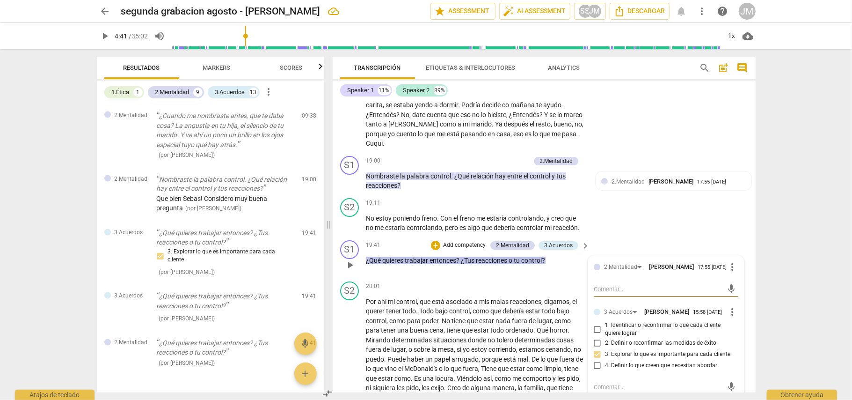
scroll to position [2184, 0]
click at [461, 242] on div "+ Add competency" at bounding box center [459, 246] width 56 height 9
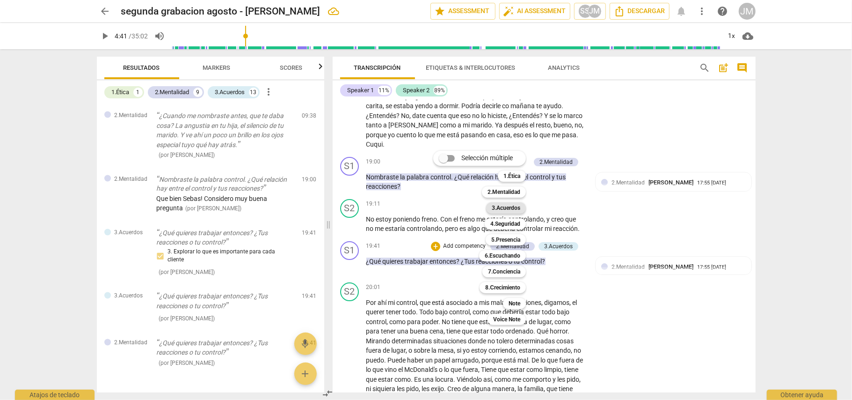
click at [515, 203] on b "3.Acuerdos" at bounding box center [506, 207] width 29 height 11
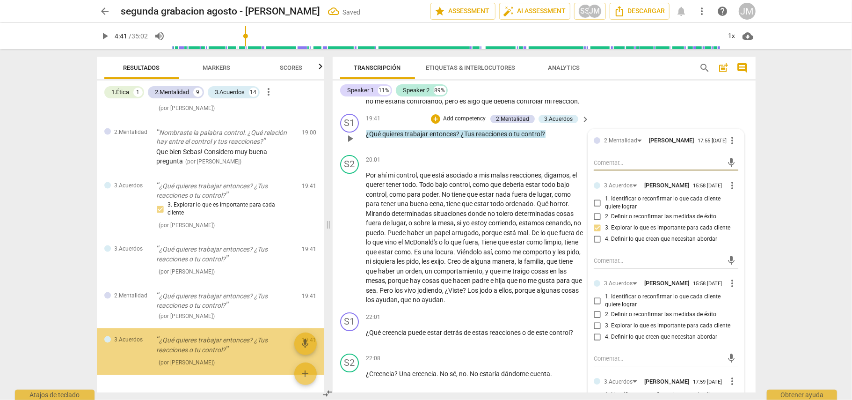
scroll to position [2434, 0]
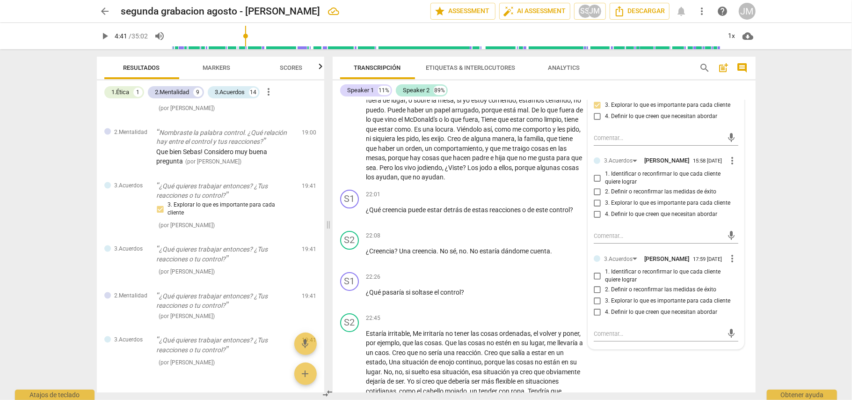
click at [596, 274] on input "1. Identificar o reconfirmar lo que cada cliente quiere lograr" at bounding box center [597, 275] width 15 height 11
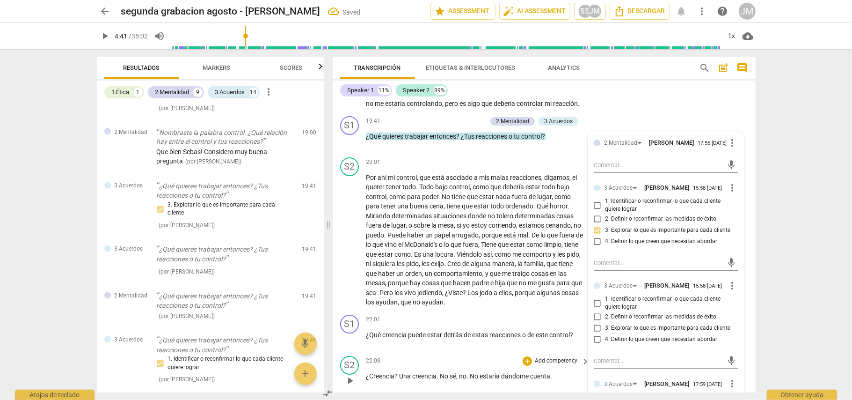
scroll to position [1251, 0]
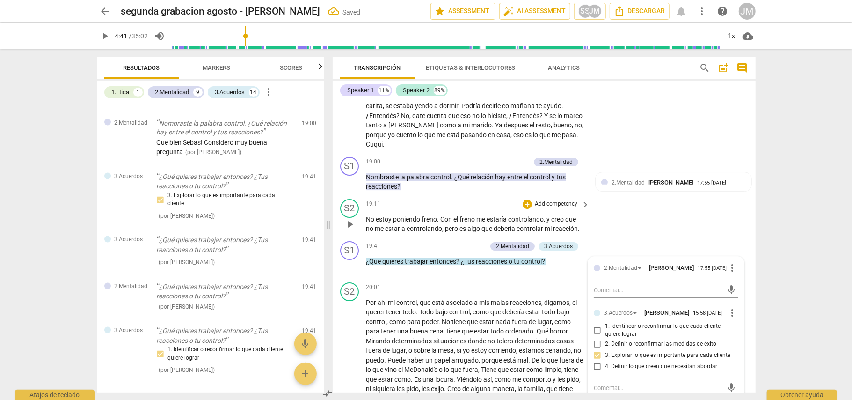
click at [628, 218] on div "S2 play_arrow pause 19:11 + Add competency keyboard_arrow_right No estoy ponien…" at bounding box center [544, 216] width 423 height 42
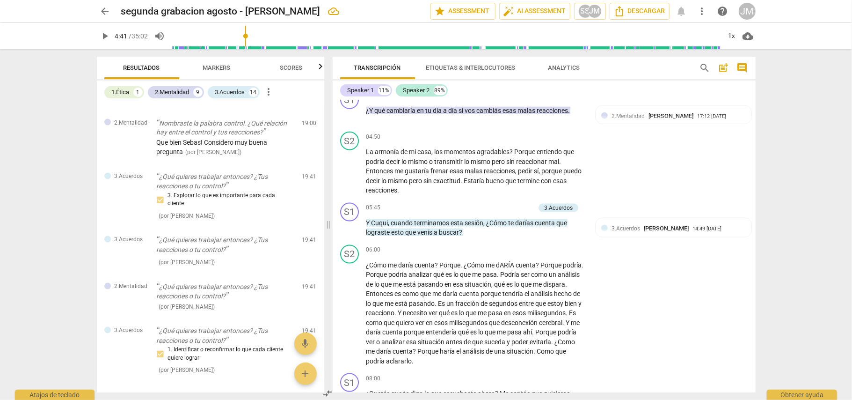
scroll to position [686, 0]
